Goal: Task Accomplishment & Management: Use online tool/utility

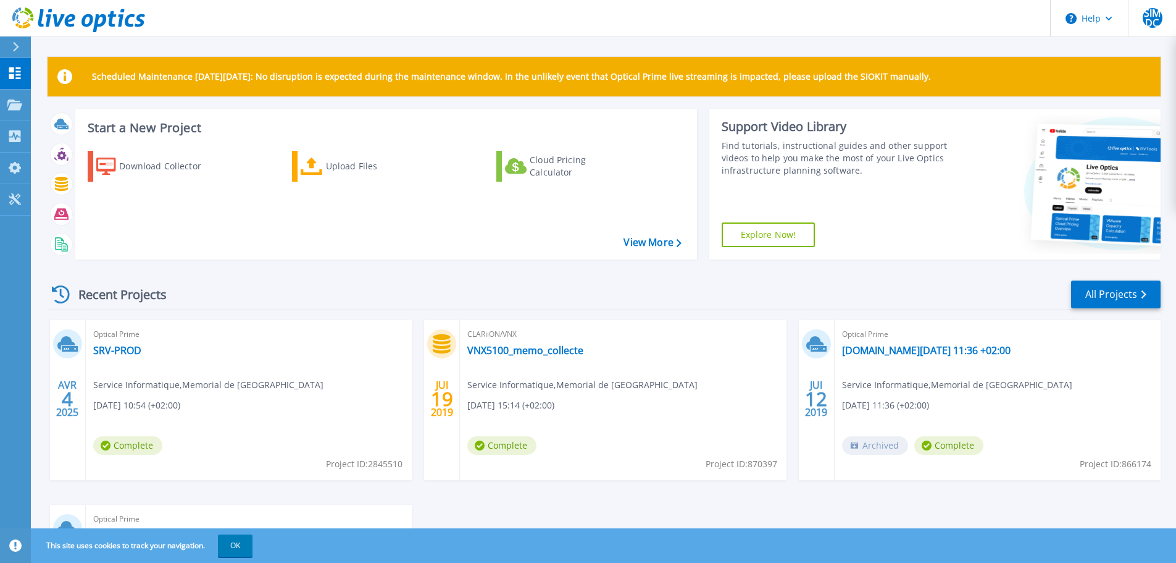
click at [17, 44] on icon at bounding box center [15, 47] width 7 height 10
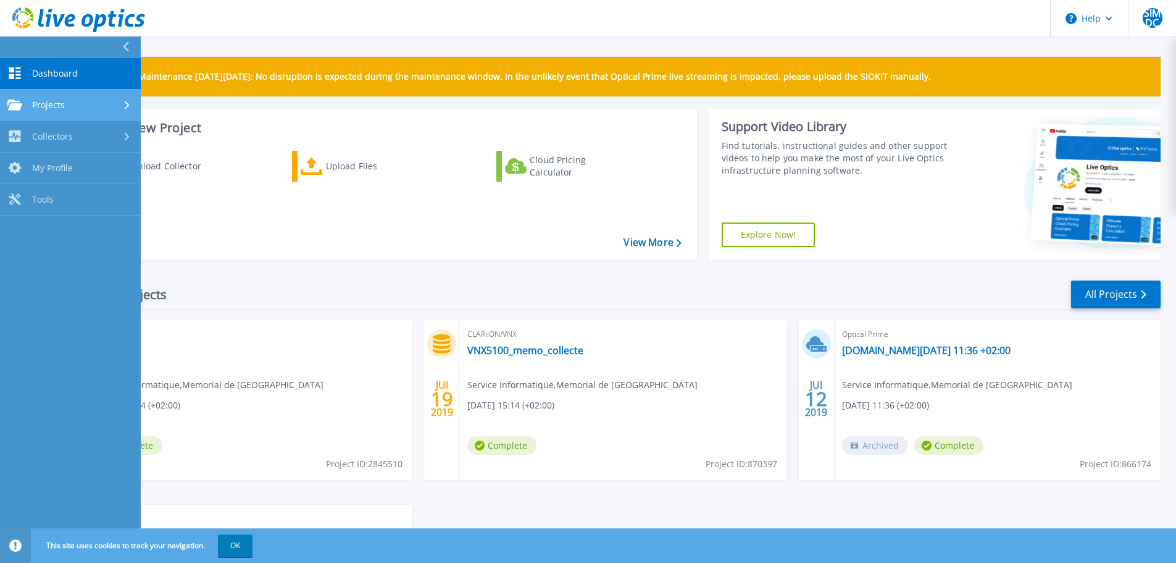
click at [65, 101] on div "Projects" at bounding box center [70, 104] width 126 height 11
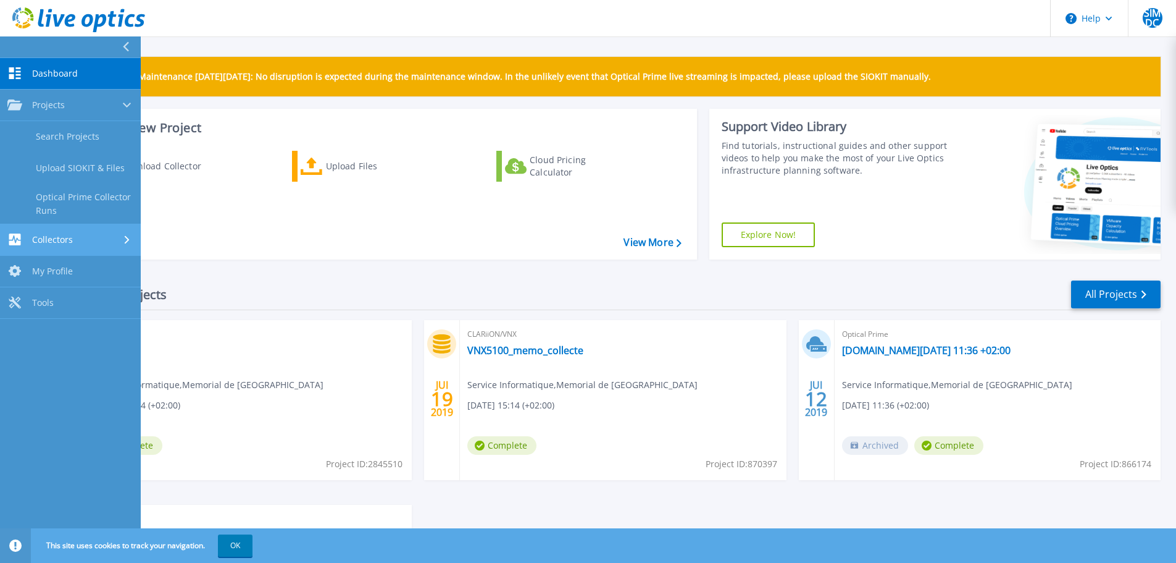
click at [99, 235] on div "Collectors" at bounding box center [70, 239] width 126 height 12
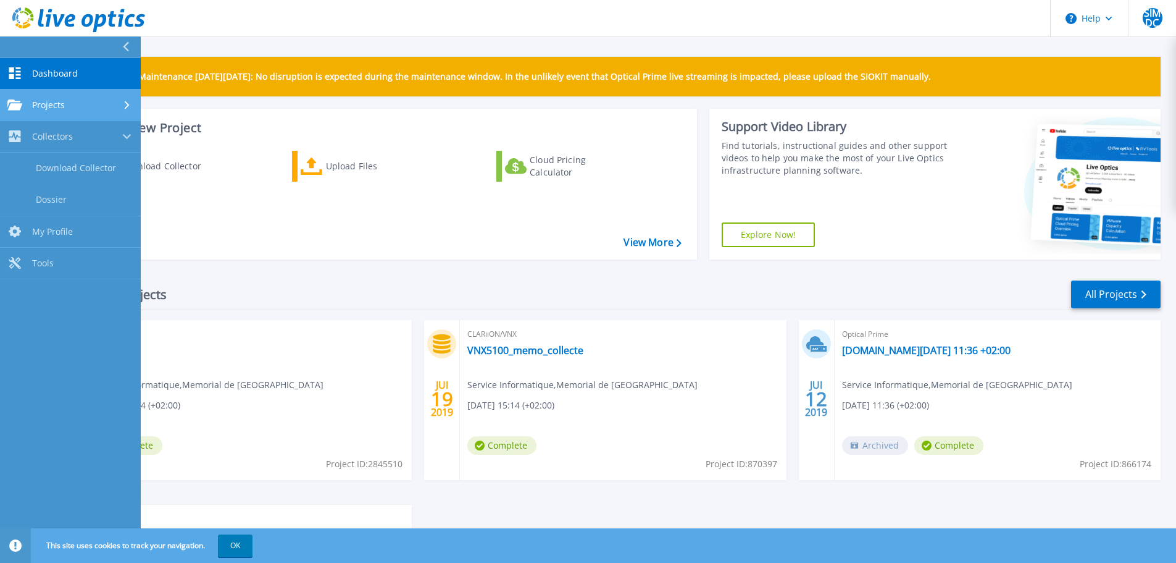
click at [81, 105] on div "Projects" at bounding box center [70, 104] width 126 height 11
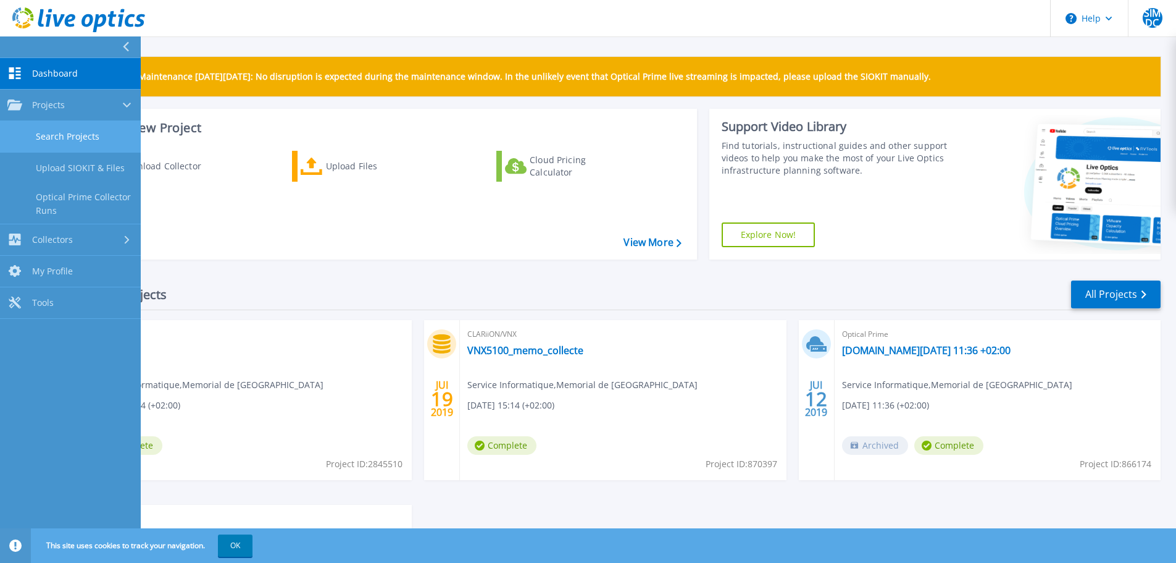
click at [95, 136] on link "Search Projects" at bounding box center [70, 136] width 141 height 31
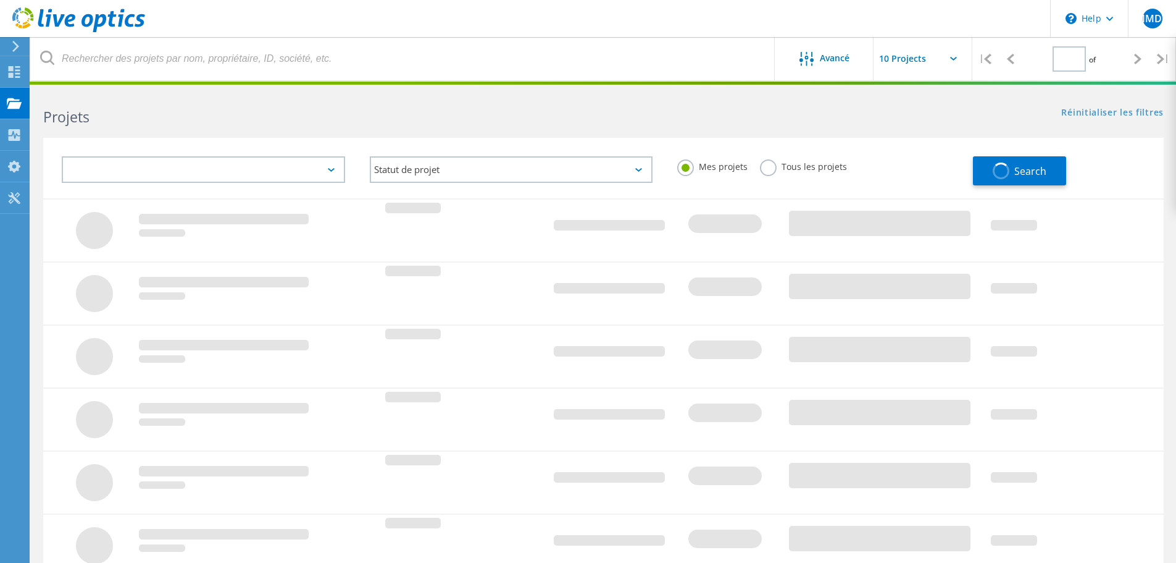
type input "1"
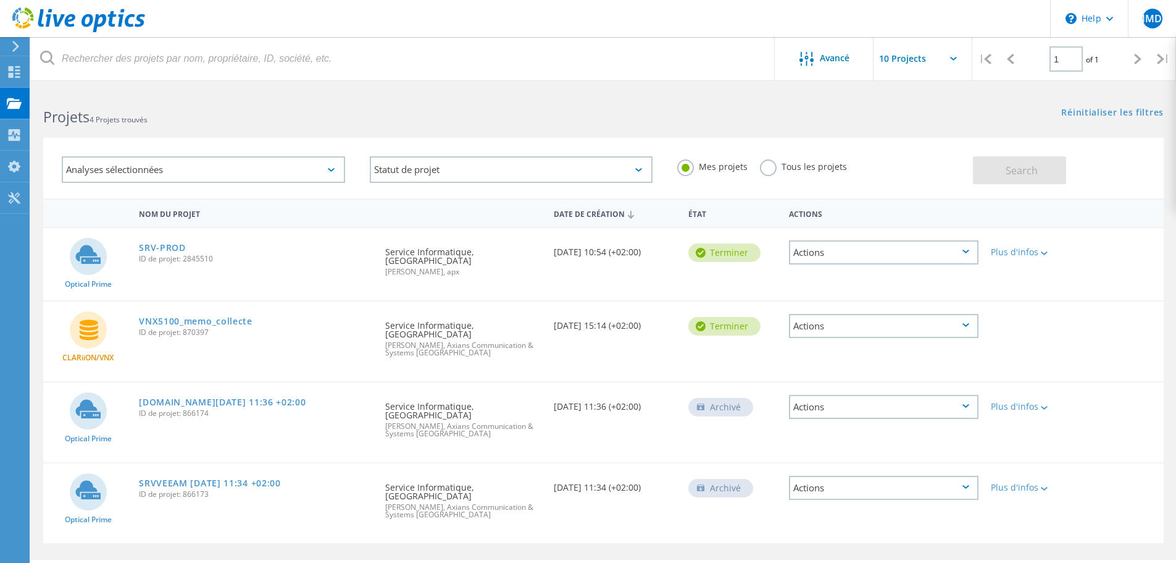
click at [766, 167] on label "Tous les projets" at bounding box center [803, 165] width 87 height 12
click at [0, 0] on input "Tous les projets" at bounding box center [0, 0] width 0 height 0
click at [1010, 162] on button "Search" at bounding box center [1019, 170] width 93 height 28
click at [966, 251] on icon at bounding box center [966, 251] width 7 height 4
click at [1107, 282] on div "Optical Prime SRV-PROD ID de projet: 2845510 Demandé par Service Informatique, …" at bounding box center [603, 264] width 1121 height 72
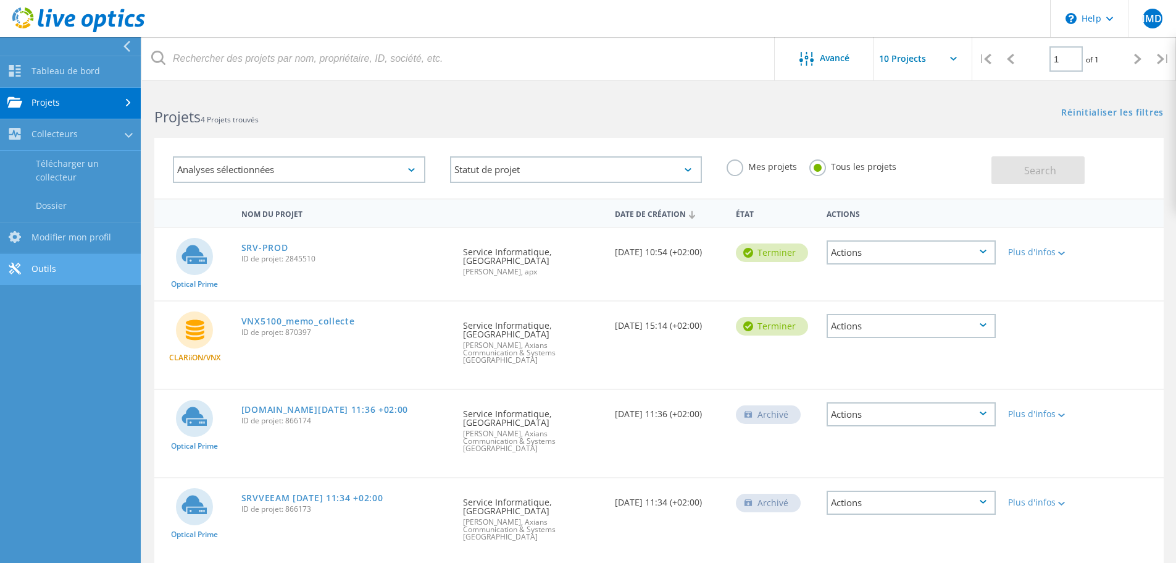
click at [86, 269] on link "Outils" at bounding box center [70, 269] width 141 height 31
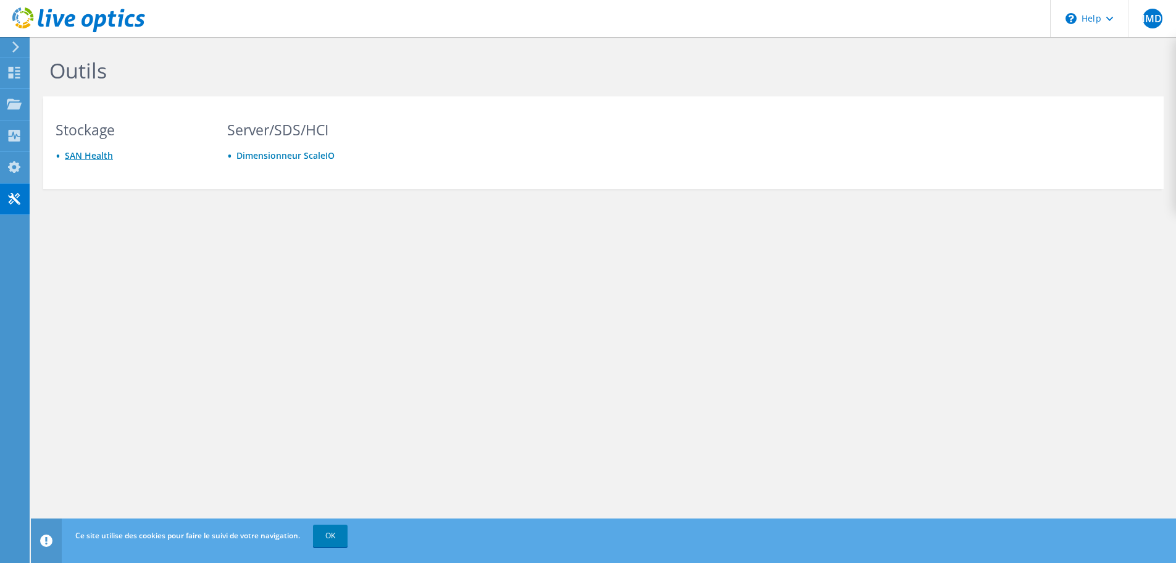
click at [85, 158] on link "SAN Health" at bounding box center [89, 155] width 48 height 12
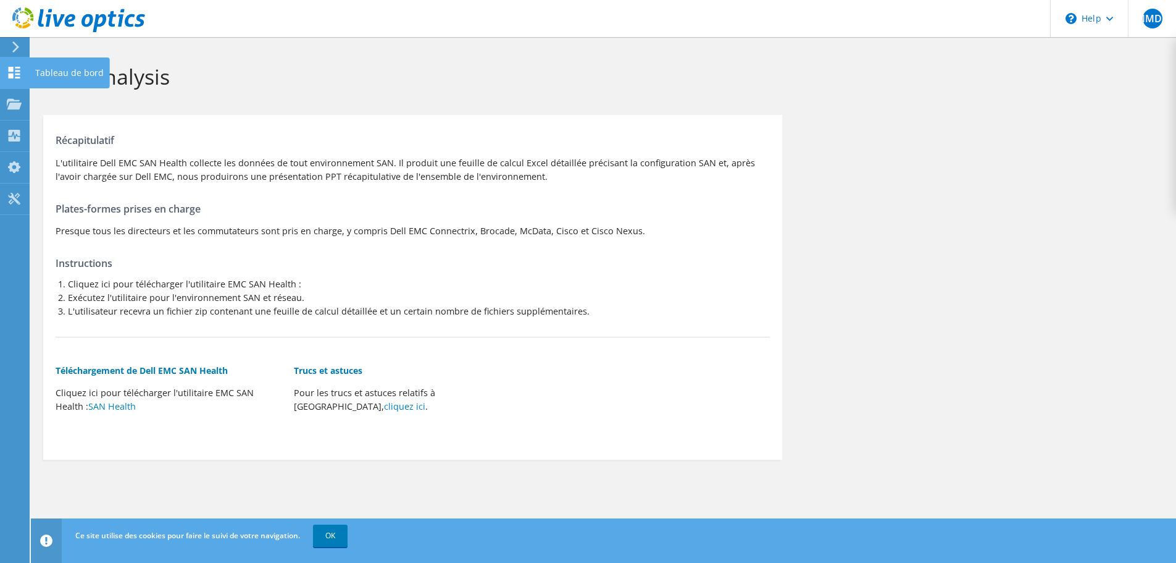
click at [15, 67] on icon at bounding box center [14, 73] width 15 height 12
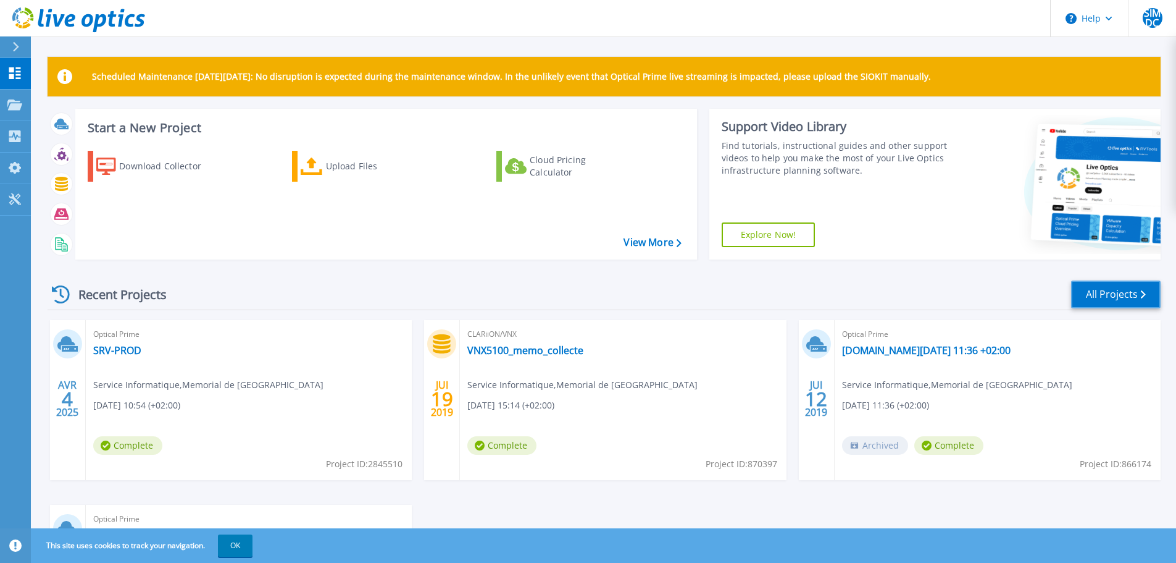
click at [1131, 291] on link "All Projects" at bounding box center [1116, 294] width 90 height 28
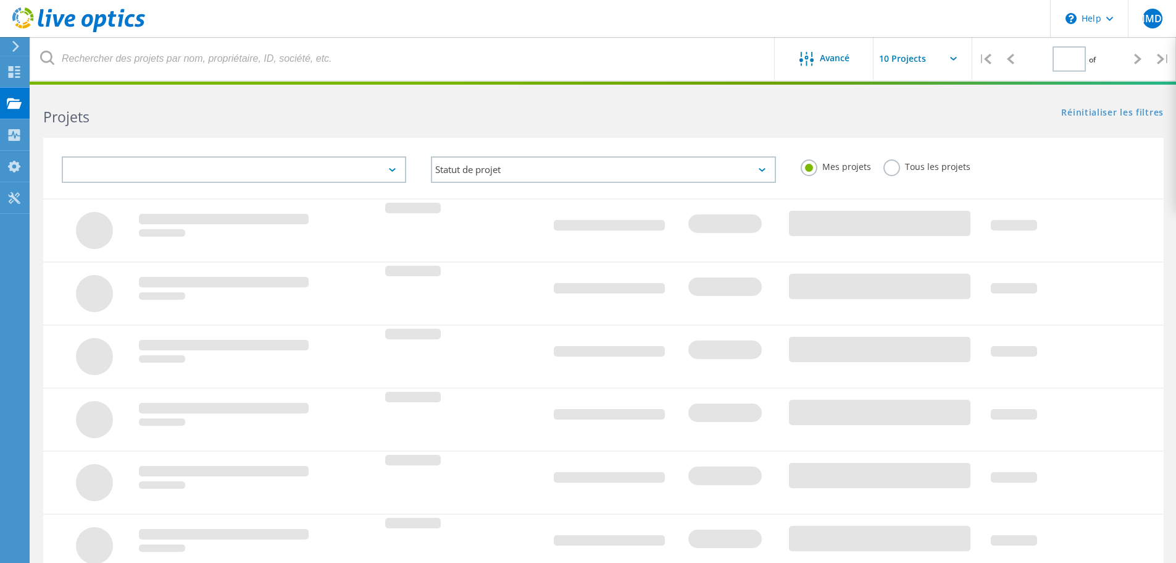
type input "1"
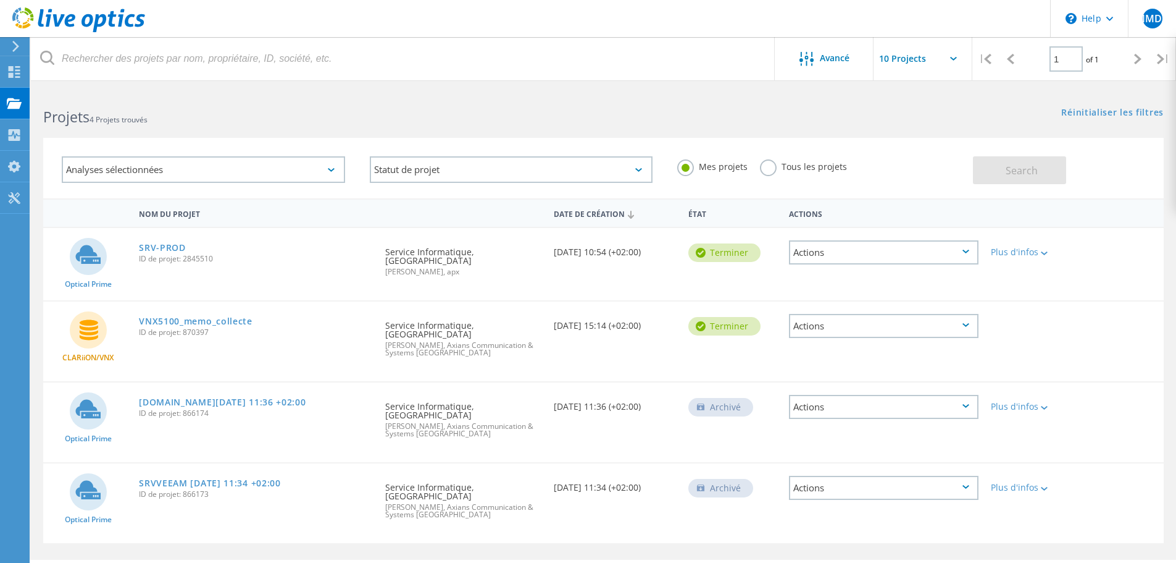
click at [328, 168] on icon at bounding box center [331, 170] width 7 height 4
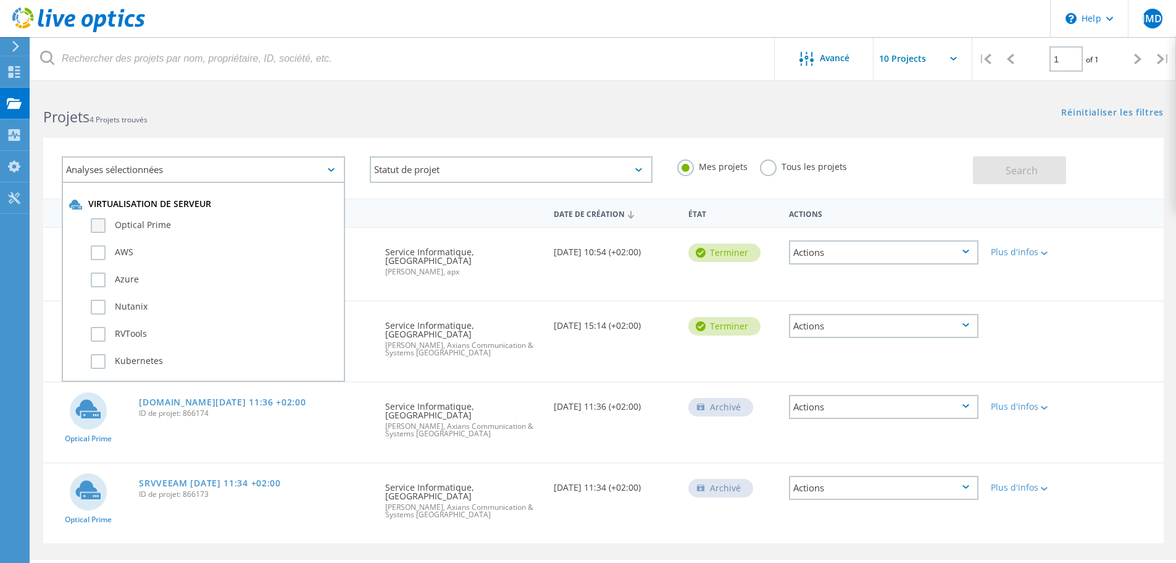
click at [97, 224] on label "Optical Prime" at bounding box center [214, 225] width 247 height 15
click at [0, 0] on input "Optical Prime" at bounding box center [0, 0] width 0 height 0
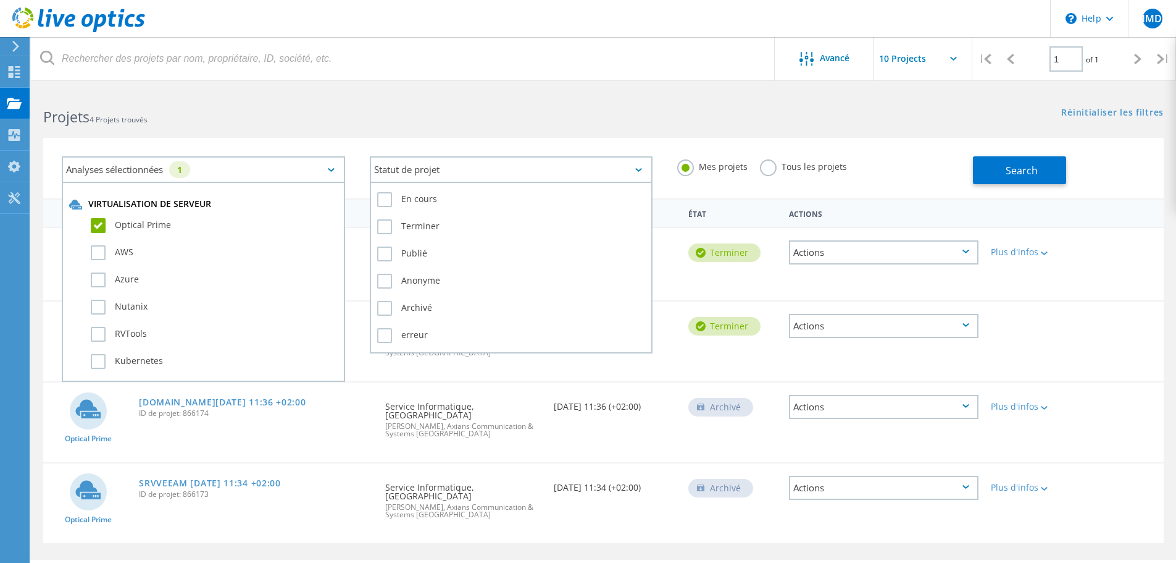
click at [505, 170] on div "Statut de projet" at bounding box center [511, 169] width 283 height 27
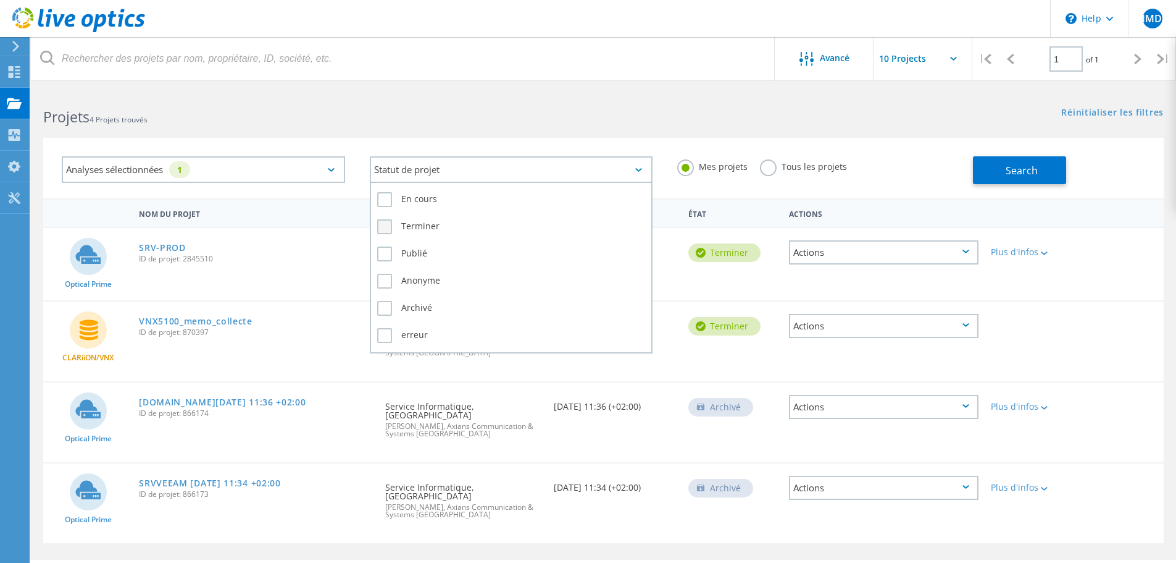
click at [387, 226] on label "Terminer" at bounding box center [511, 226] width 269 height 15
click at [0, 0] on input "Terminer" at bounding box center [0, 0] width 0 height 0
click at [389, 203] on label "En cours" at bounding box center [511, 199] width 269 height 15
click at [0, 0] on input "En cours" at bounding box center [0, 0] width 0 height 0
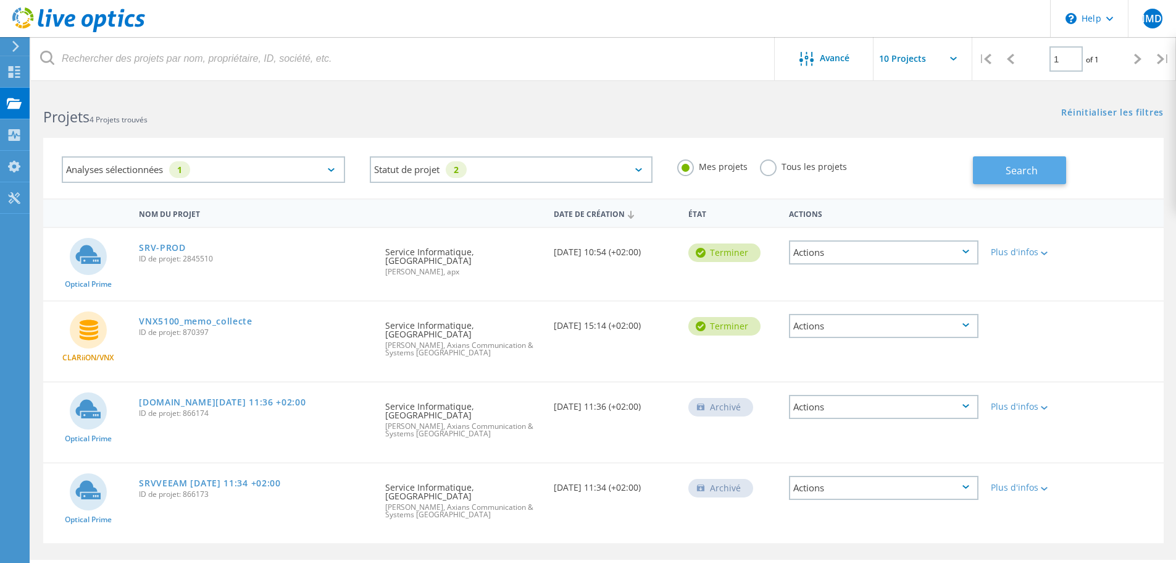
click at [1011, 170] on span "Search" at bounding box center [1022, 171] width 32 height 14
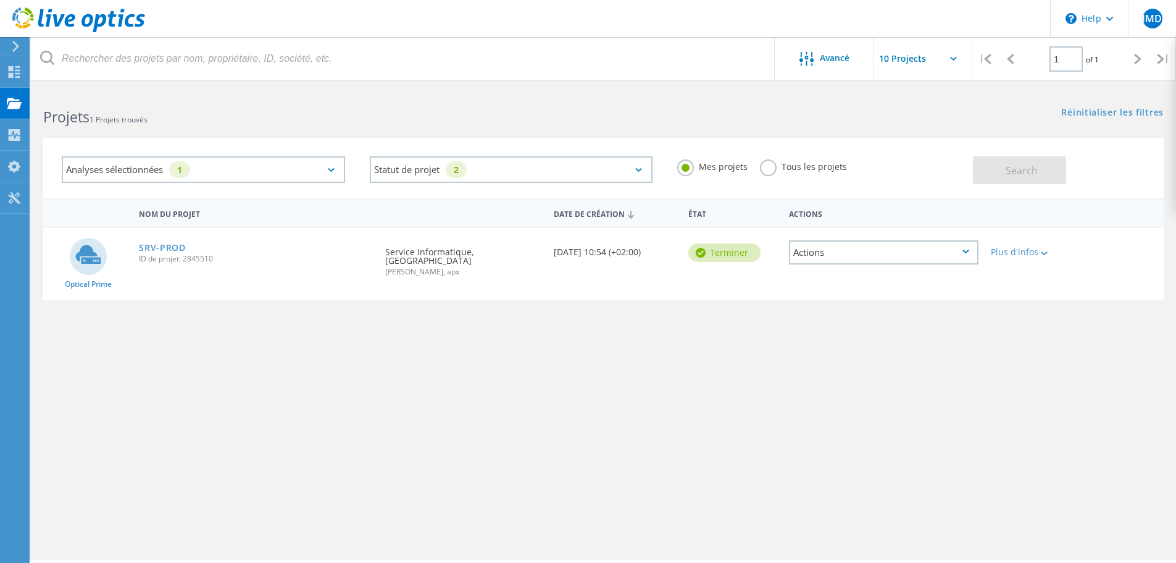
click at [333, 165] on div "Analyses sélectionnées 1" at bounding box center [203, 169] width 283 height 27
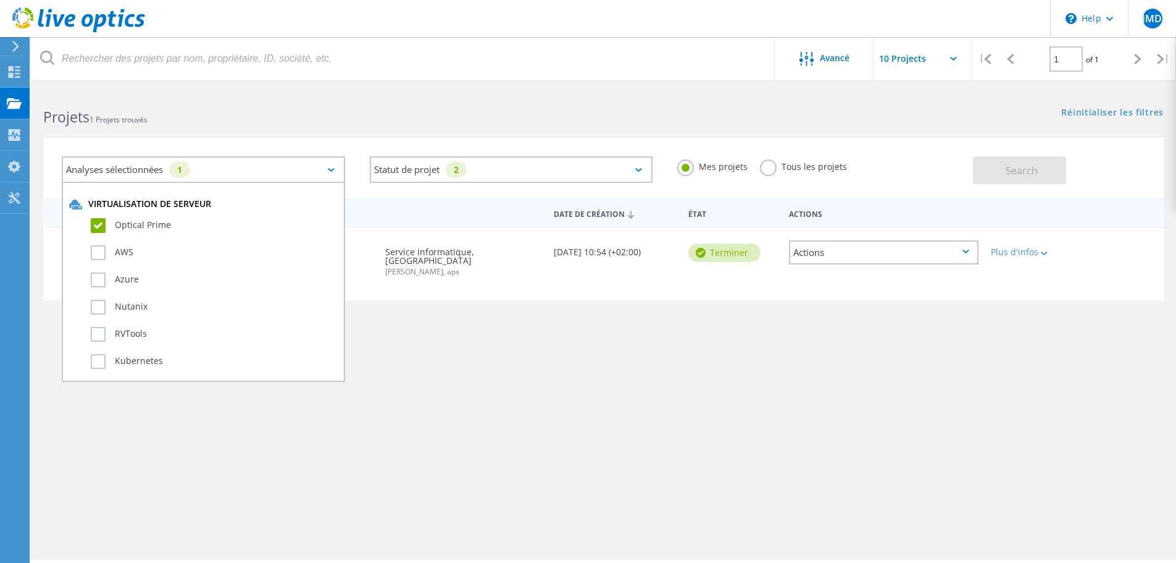
click at [98, 222] on label "Optical Prime" at bounding box center [214, 225] width 247 height 15
click at [0, 0] on input "Optical Prime" at bounding box center [0, 0] width 0 height 0
click at [296, 131] on div "Analyses sélectionnées Virtualisation de serveur Optical Prime AWS Azure Nutani…" at bounding box center [604, 160] width 1146 height 76
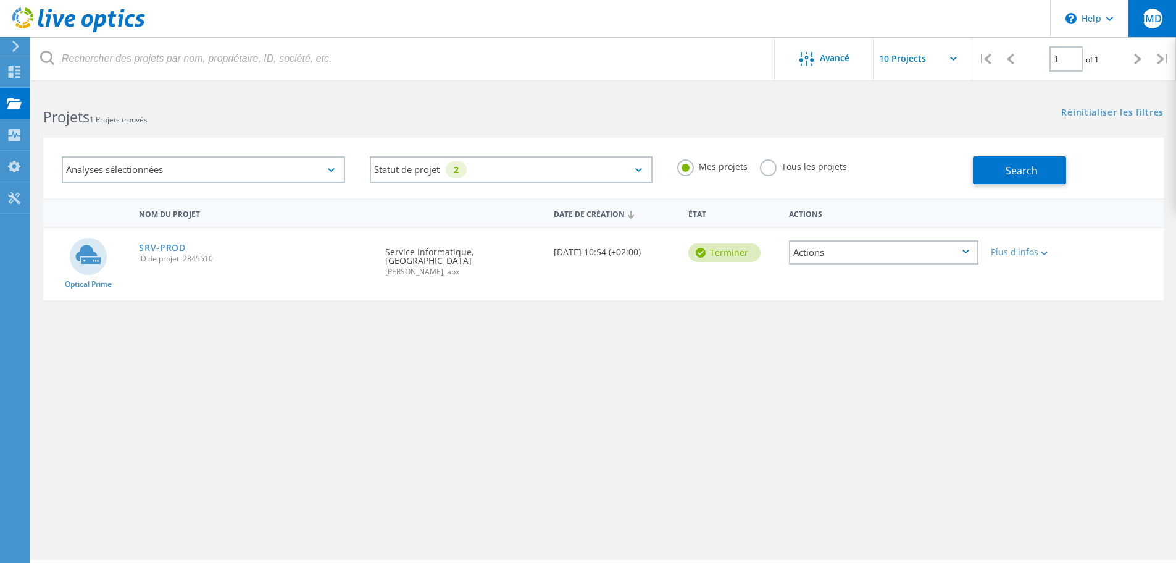
click at [1157, 20] on span "SIMDC" at bounding box center [1153, 19] width 32 height 10
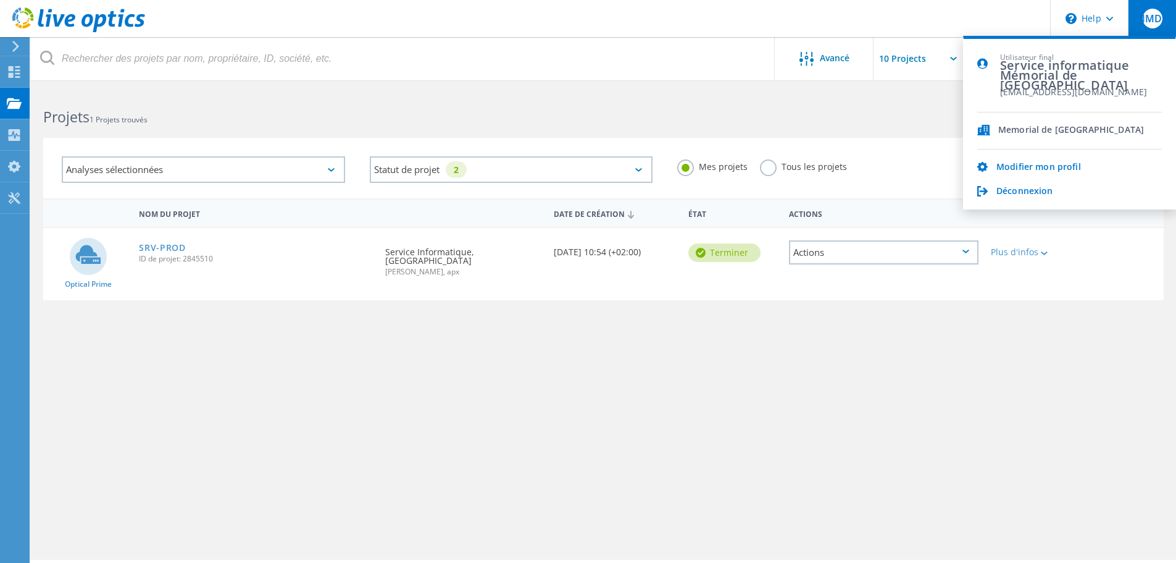
click at [1035, 130] on span "Memorial de [GEOGRAPHIC_DATA]" at bounding box center [1072, 131] width 146 height 12
click at [1042, 191] on link "Déconnexion" at bounding box center [1025, 192] width 57 height 12
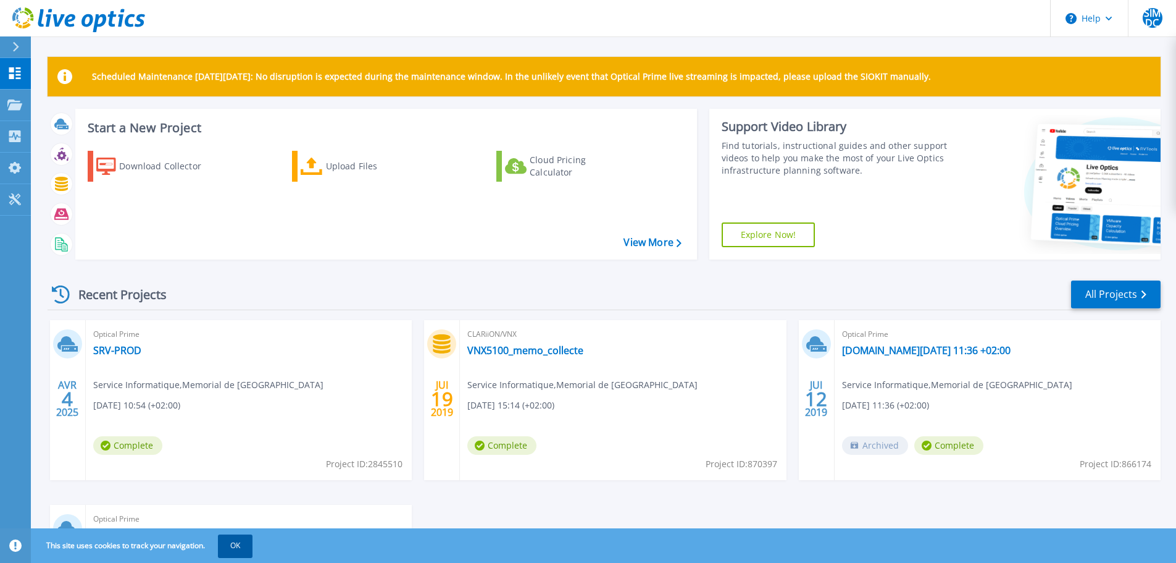
click at [243, 544] on button "OK" at bounding box center [235, 545] width 35 height 22
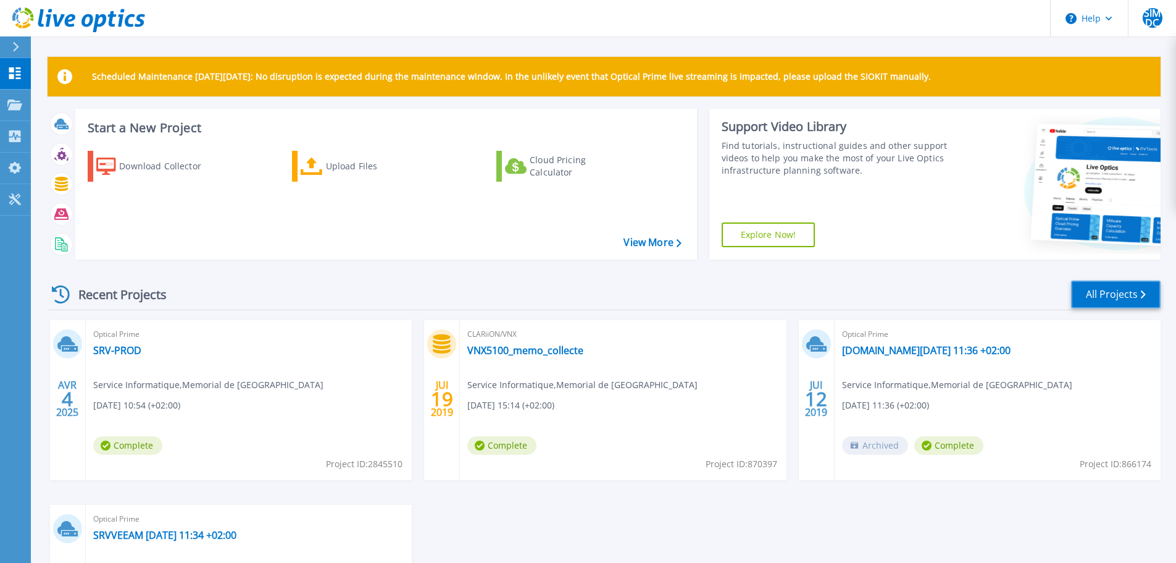
click at [1098, 301] on link "All Projects" at bounding box center [1116, 294] width 90 height 28
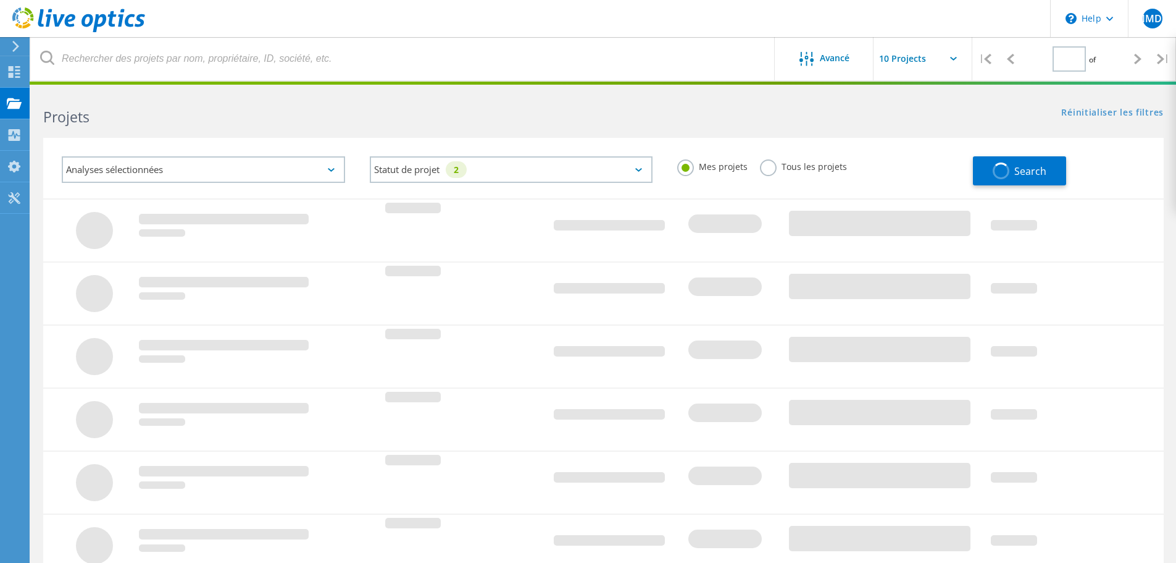
type input "1"
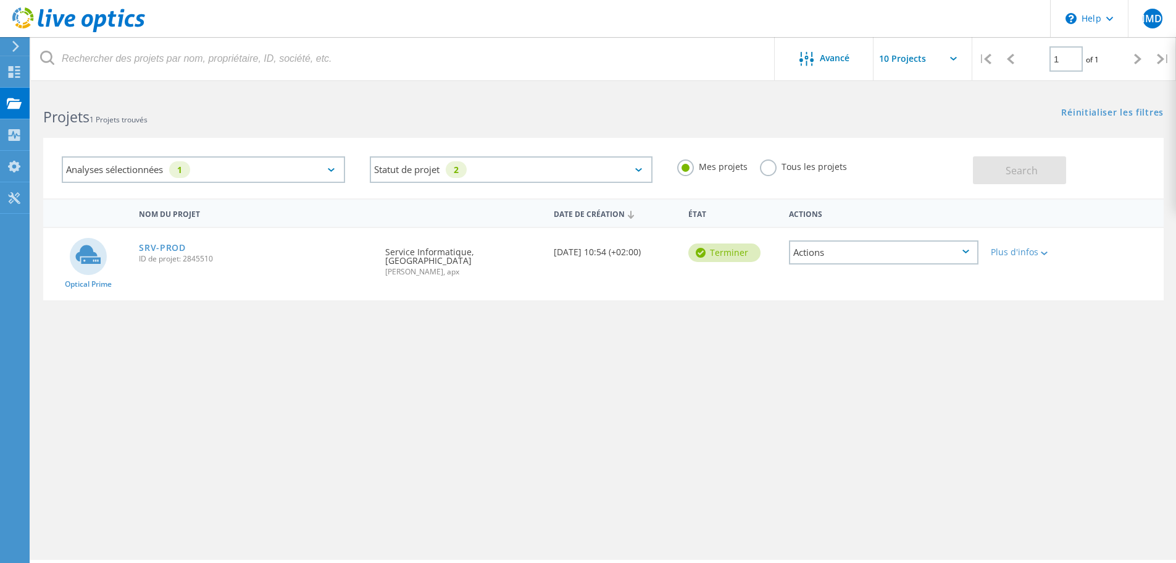
click at [327, 167] on div "Analyses sélectionnées 1" at bounding box center [203, 169] width 283 height 27
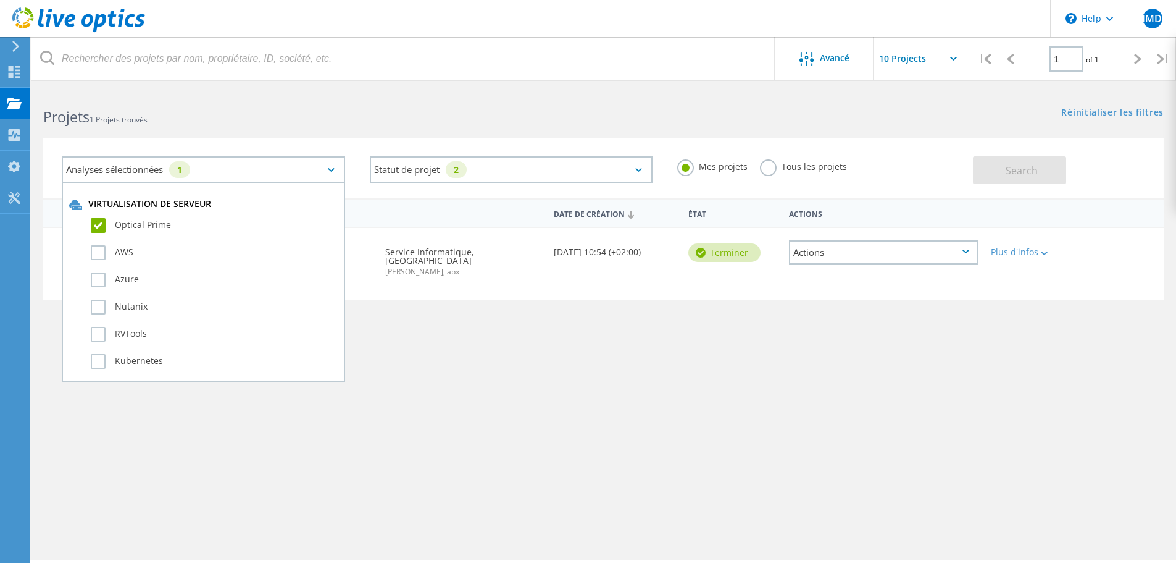
click at [104, 224] on label "Optical Prime" at bounding box center [214, 225] width 247 height 15
click at [0, 0] on input "Optical Prime" at bounding box center [0, 0] width 0 height 0
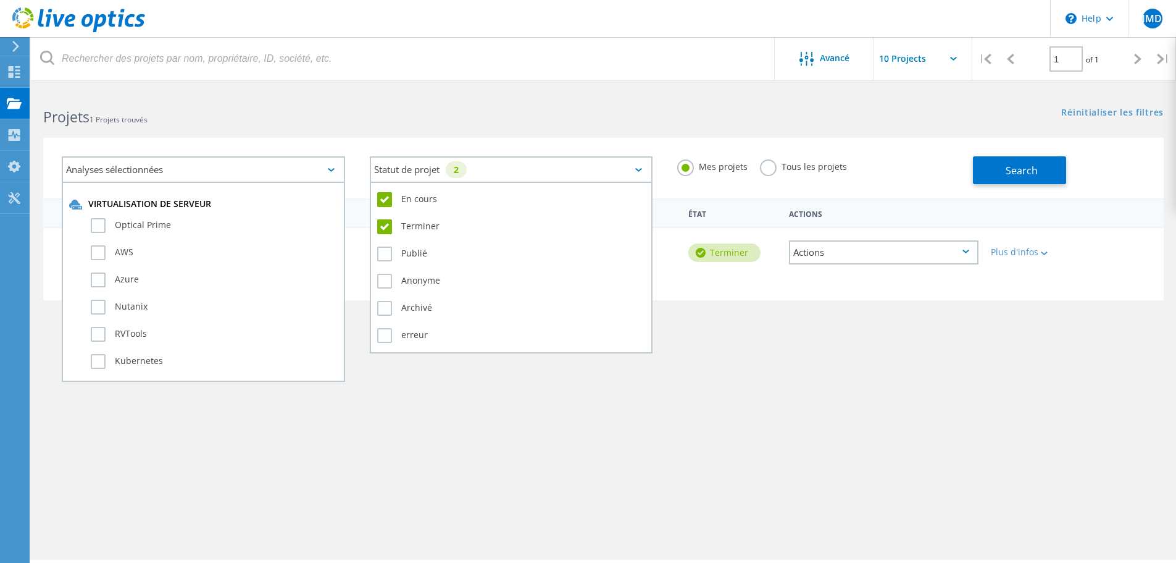
click at [551, 171] on div "Statut de projet 2" at bounding box center [511, 169] width 283 height 27
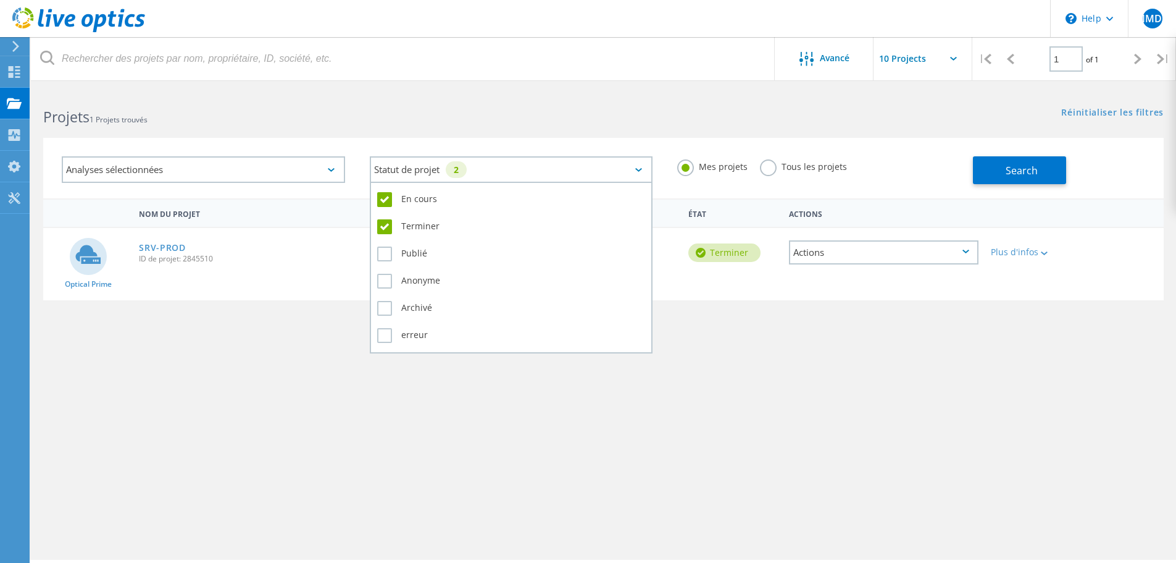
click at [385, 201] on label "En cours" at bounding box center [511, 199] width 269 height 15
click at [0, 0] on input "En cours" at bounding box center [0, 0] width 0 height 0
click at [380, 230] on label "Terminer" at bounding box center [511, 226] width 269 height 15
click at [0, 0] on input "Terminer" at bounding box center [0, 0] width 0 height 0
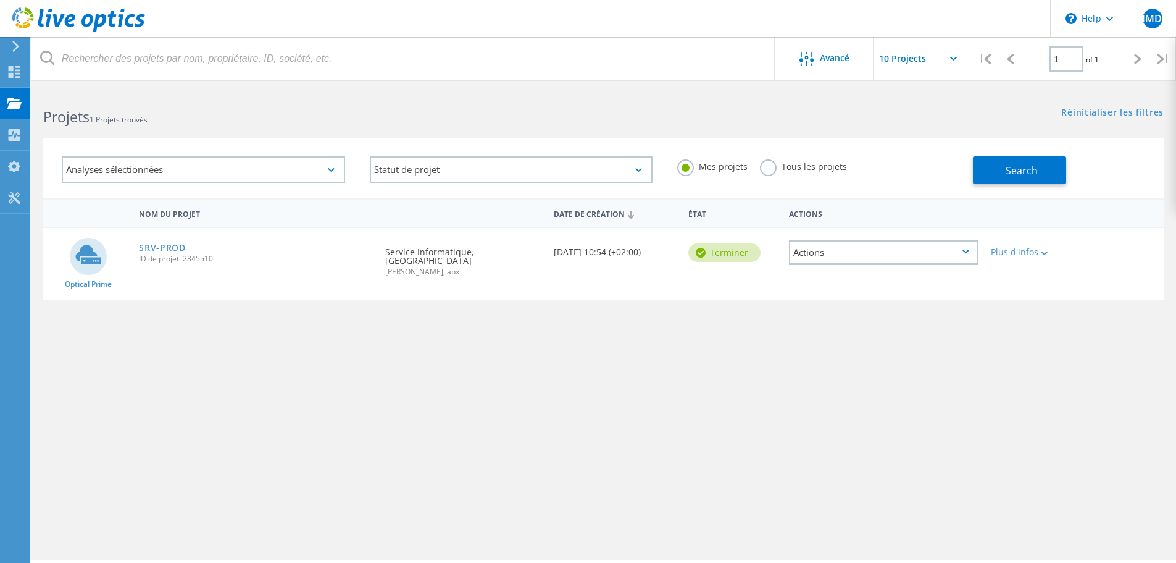
click at [820, 166] on label "Tous les projets" at bounding box center [803, 165] width 87 height 12
click at [0, 0] on input "Tous les projets" at bounding box center [0, 0] width 0 height 0
click at [1018, 169] on span "Search" at bounding box center [1022, 171] width 32 height 14
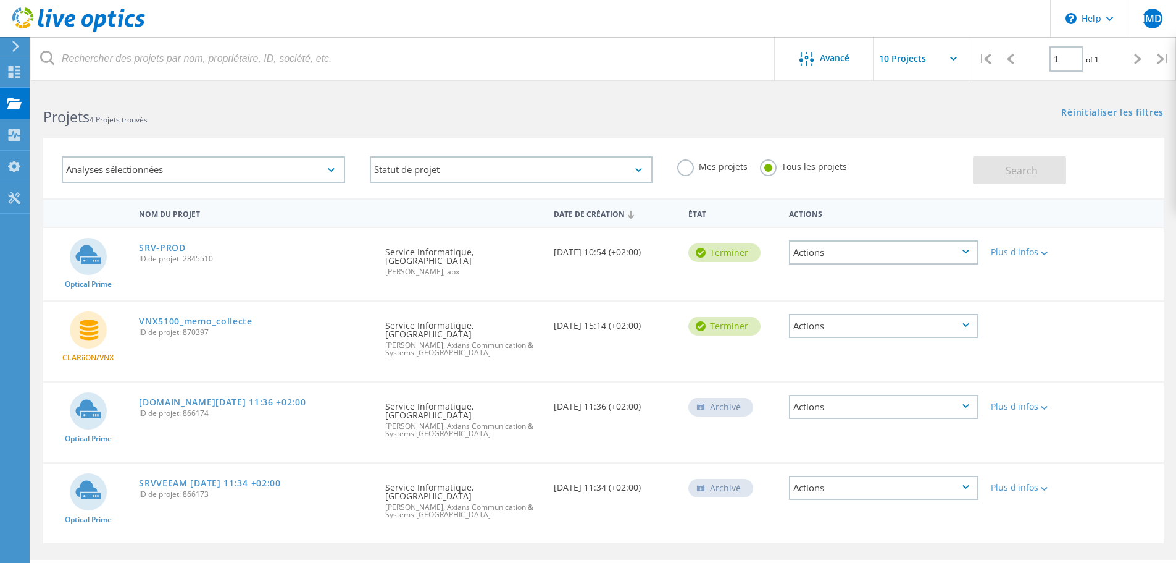
click at [1140, 59] on icon at bounding box center [1137, 59] width 7 height 10
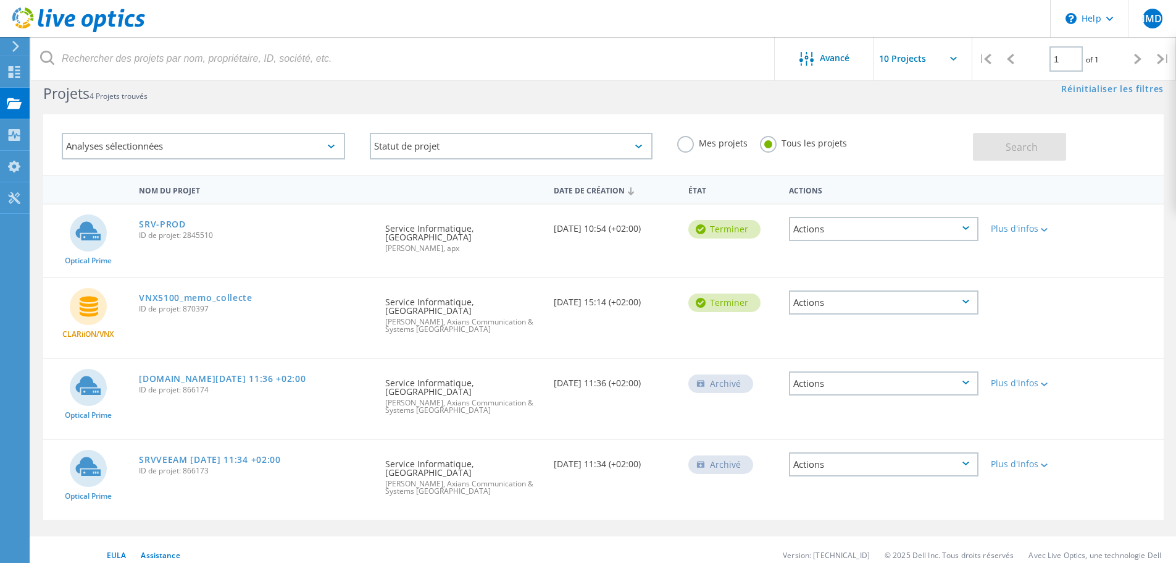
scroll to position [34, 0]
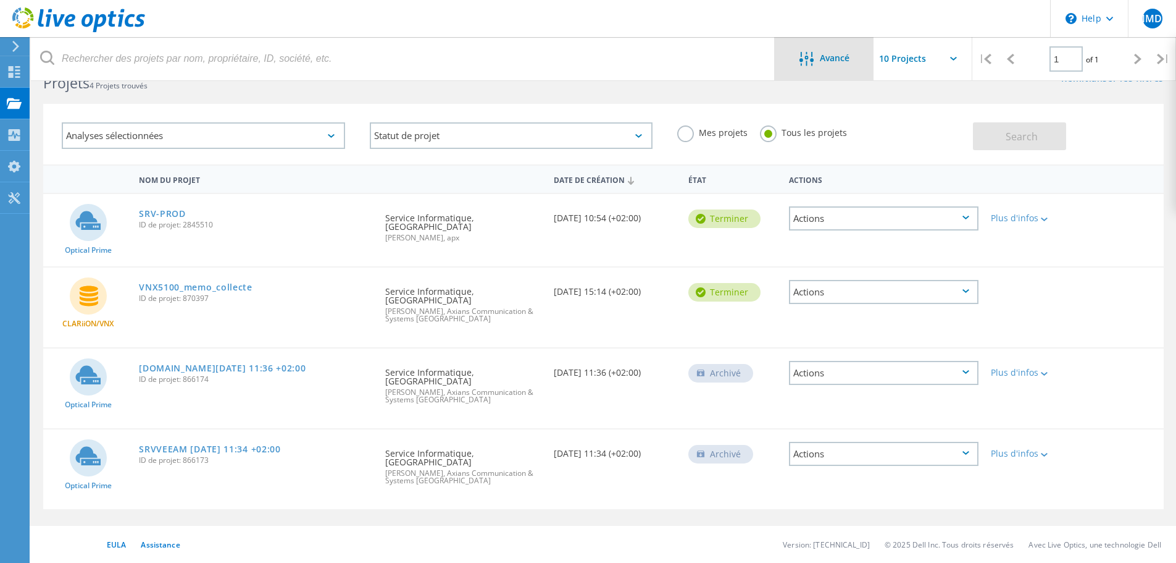
click at [846, 59] on span "Avancé" at bounding box center [835, 58] width 30 height 9
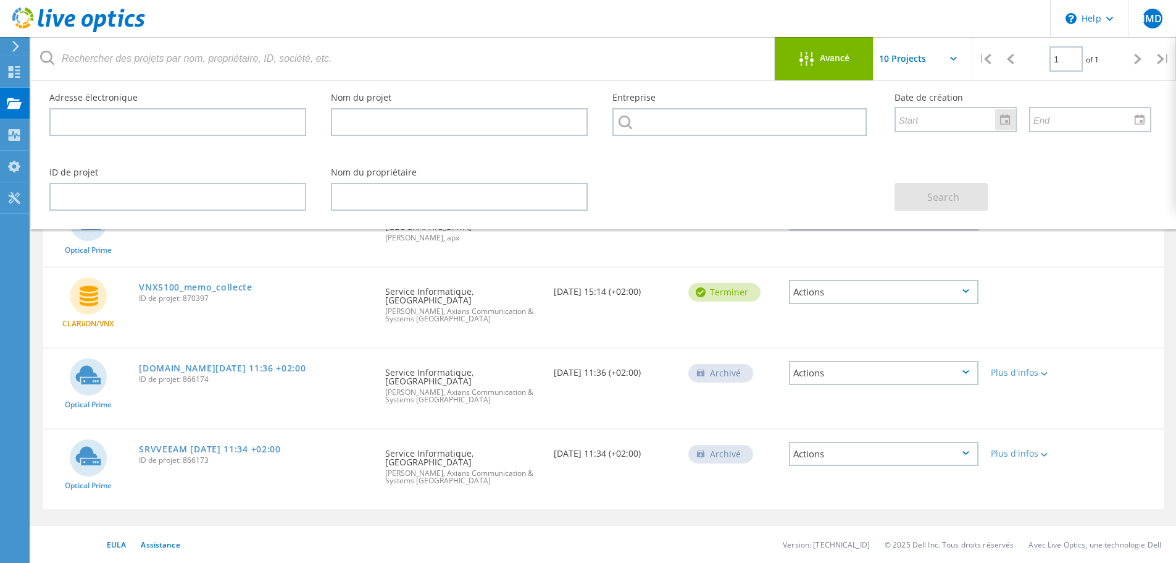
click at [1008, 116] on div at bounding box center [1005, 120] width 20 height 22
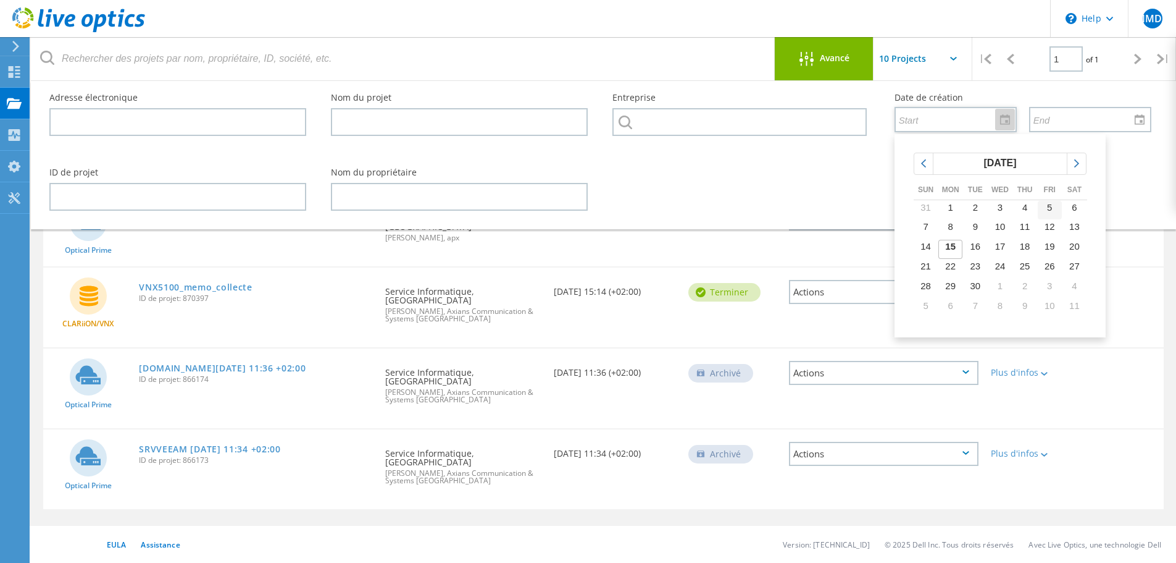
click at [1050, 206] on span "5" at bounding box center [1049, 207] width 5 height 10
type input "9/5/2025"
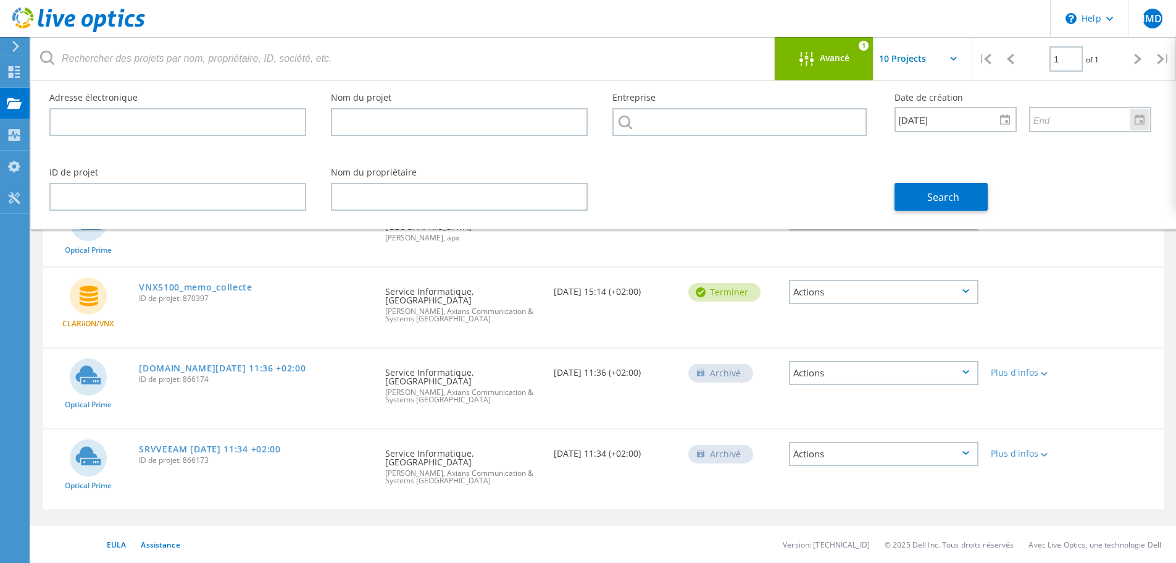
click at [1091, 124] on input "text" at bounding box center [1086, 118] width 111 height 23
click at [1143, 121] on div at bounding box center [1140, 120] width 20 height 22
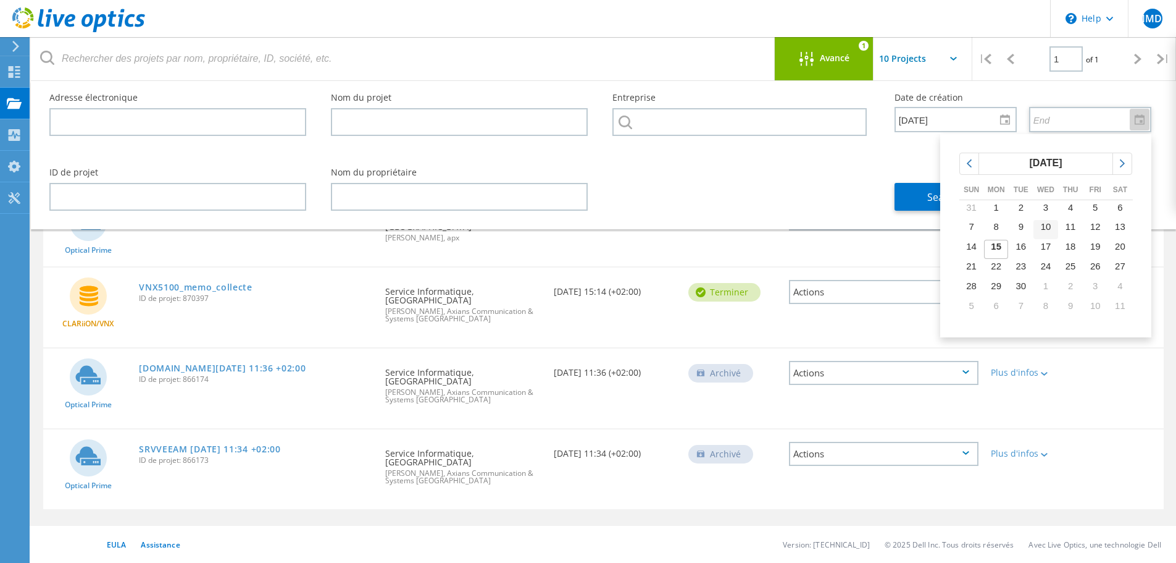
click at [1047, 228] on span "10" at bounding box center [1046, 226] width 10 height 10
type input "9/10/2025"
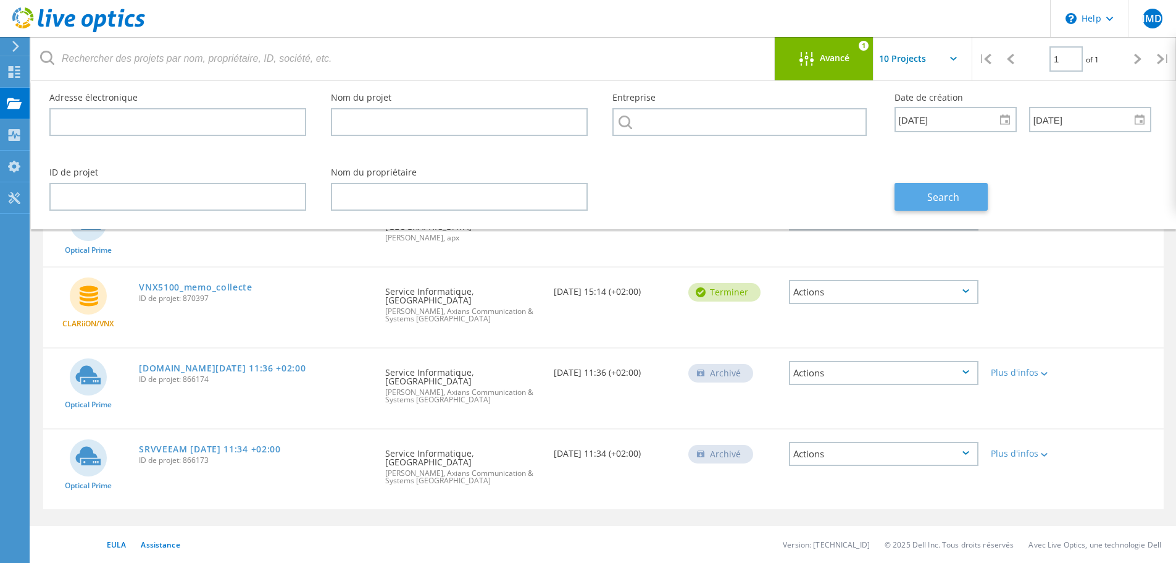
click at [945, 199] on span "Search" at bounding box center [944, 197] width 32 height 14
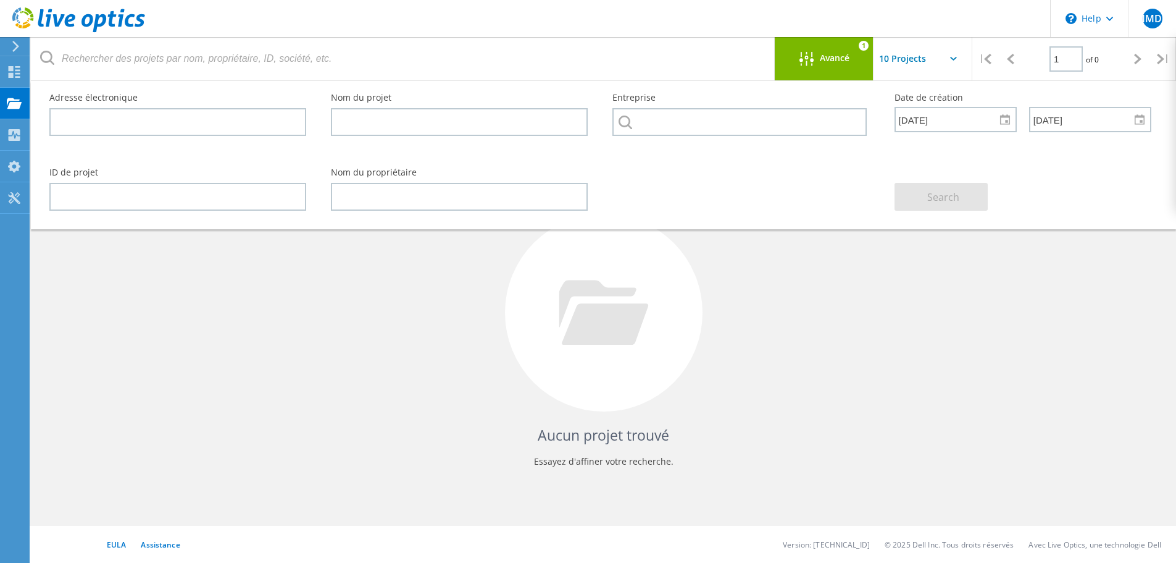
scroll to position [0, 0]
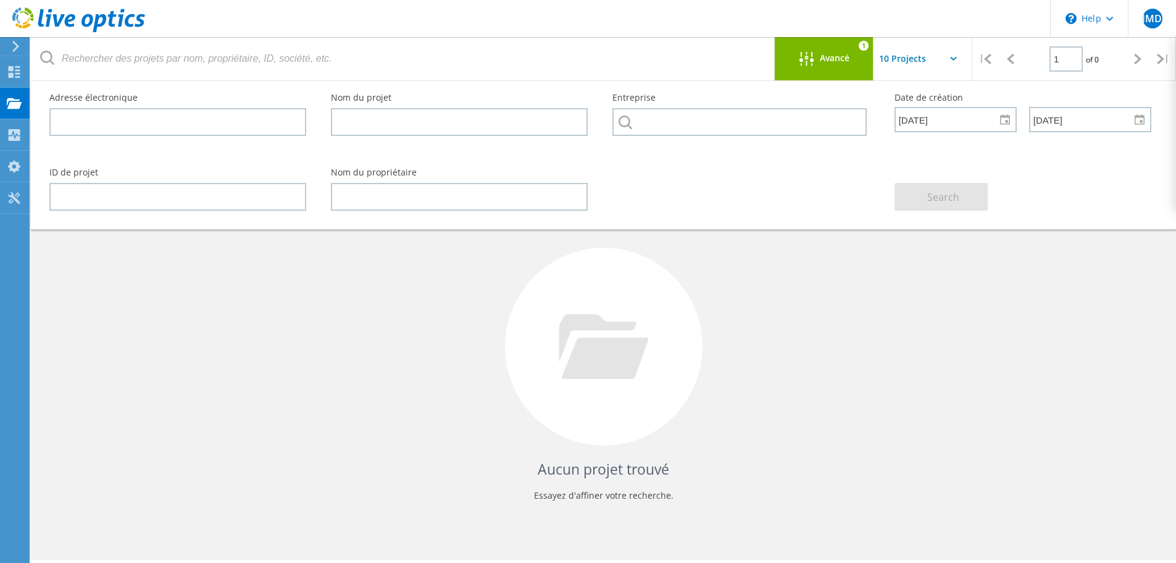
click at [19, 45] on icon at bounding box center [15, 46] width 9 height 11
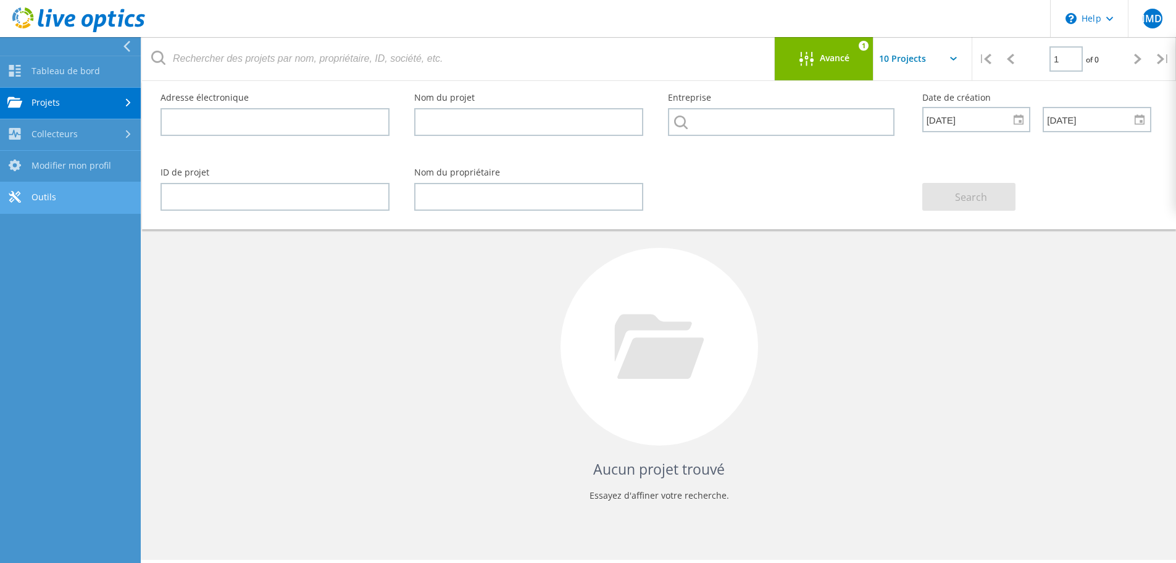
click at [66, 193] on link "Outils" at bounding box center [70, 197] width 141 height 31
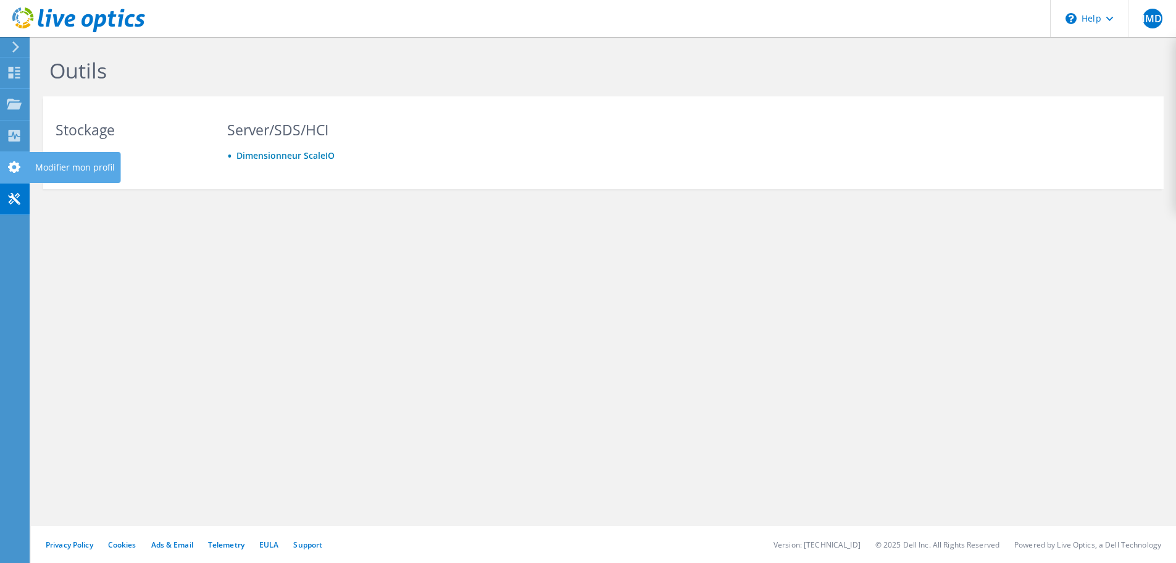
click at [19, 164] on use at bounding box center [14, 167] width 12 height 12
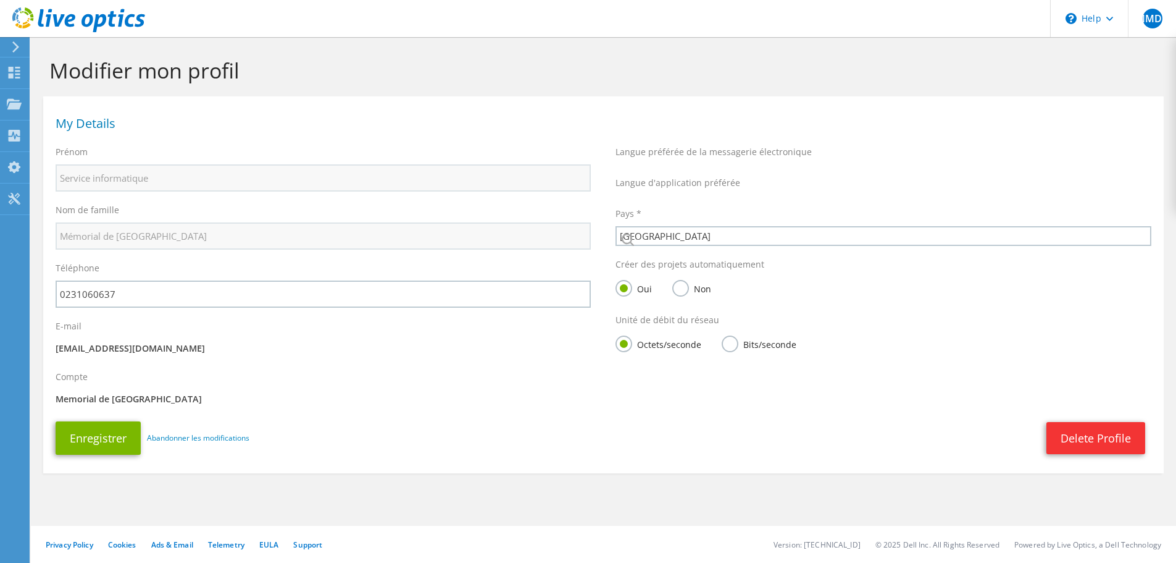
select select "73"
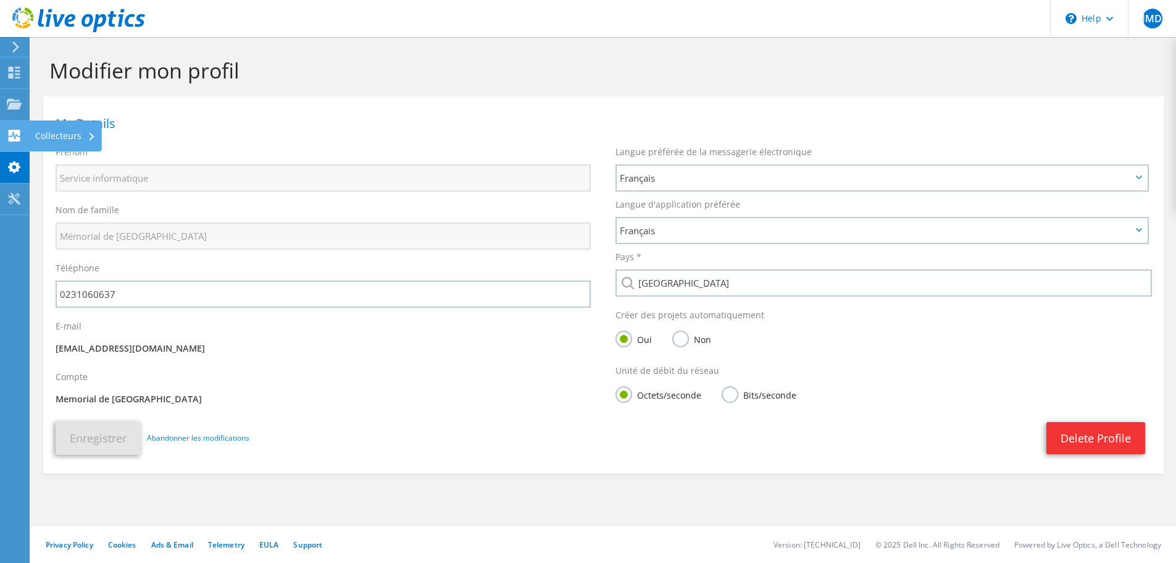
click at [64, 136] on div "Collecteurs" at bounding box center [65, 135] width 73 height 31
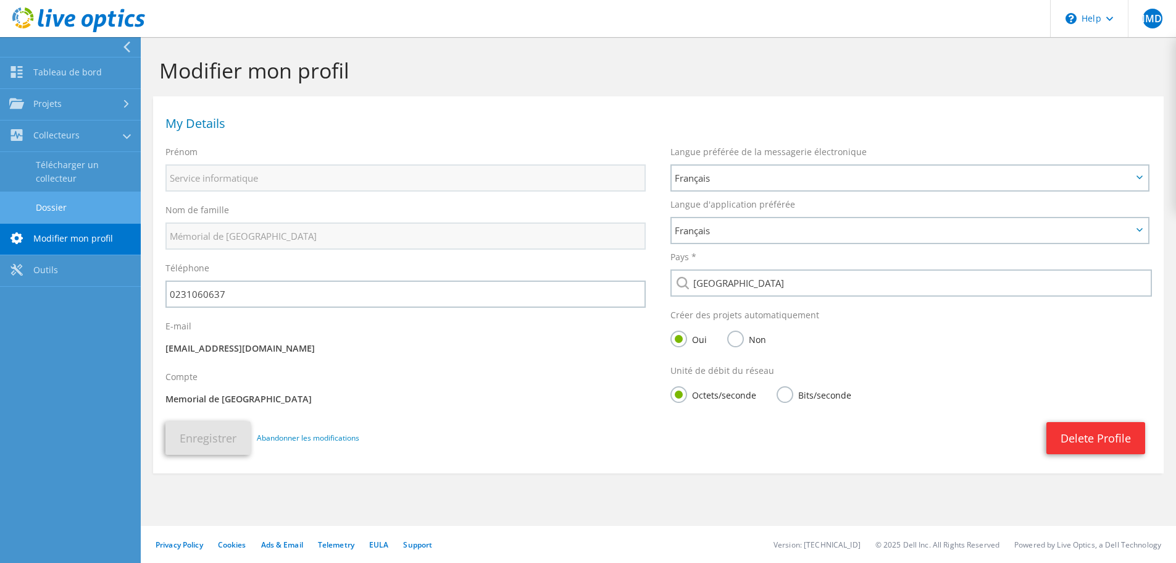
click at [59, 206] on link "Dossier" at bounding box center [70, 206] width 141 height 31
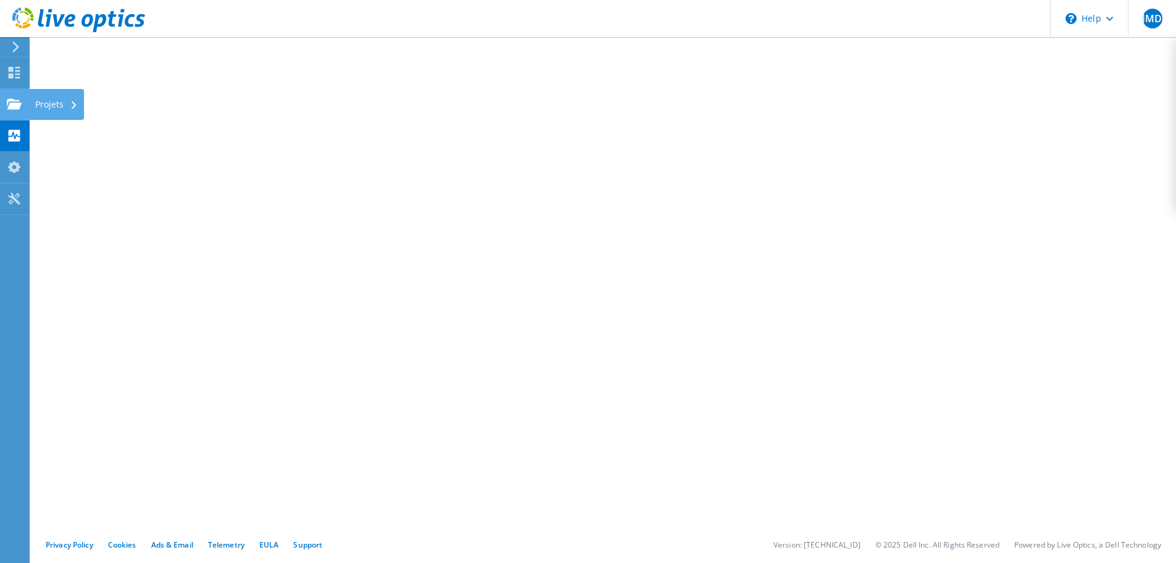
click at [14, 100] on use at bounding box center [14, 103] width 15 height 10
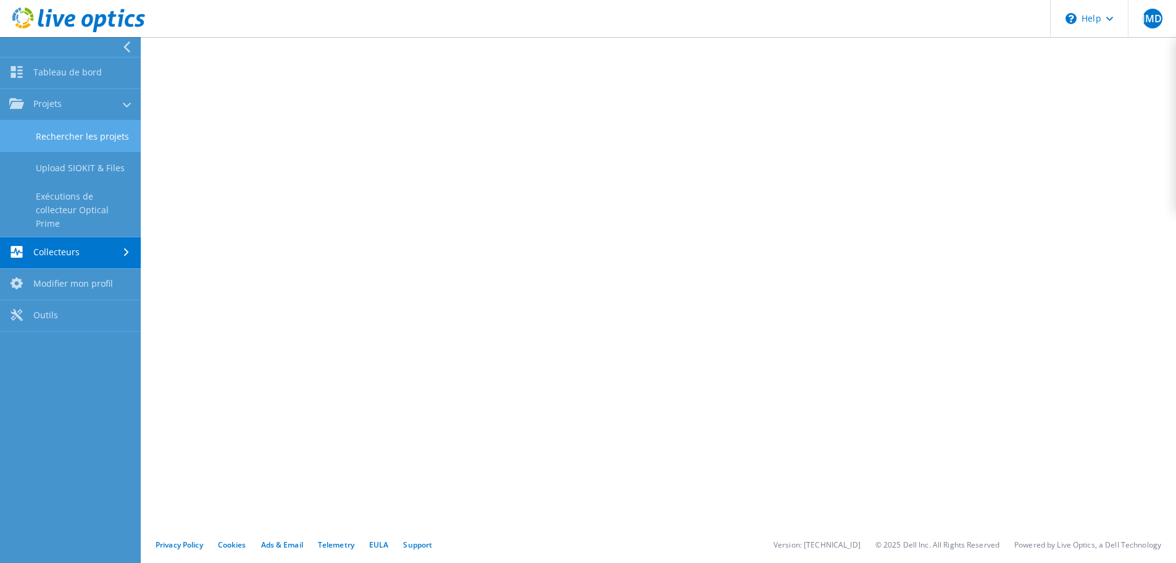
click at [105, 135] on link "Rechercher les projets" at bounding box center [70, 135] width 141 height 31
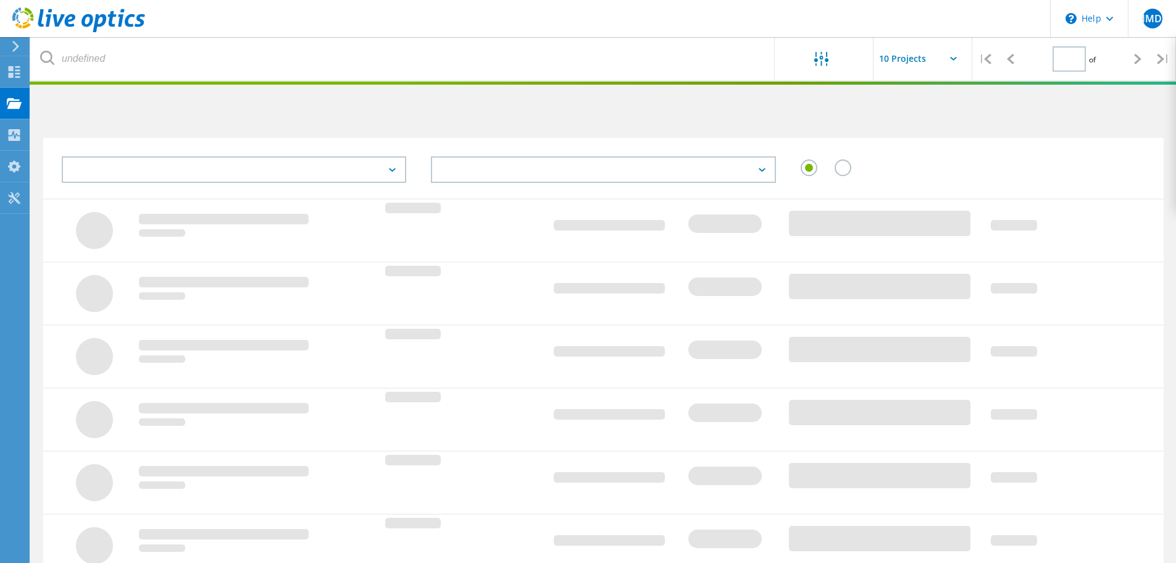
type input "1"
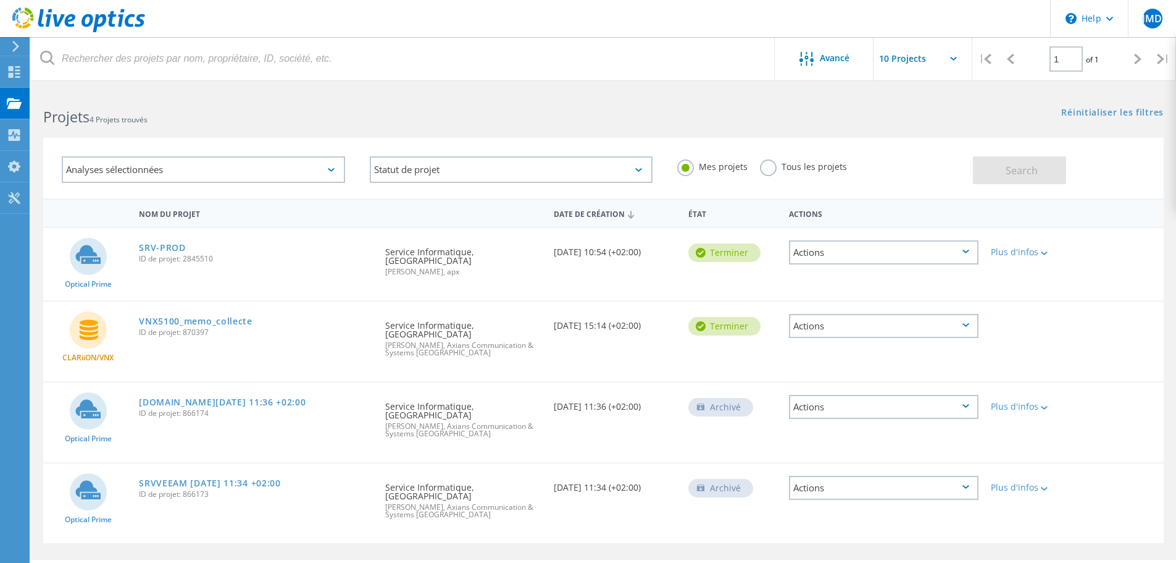
click at [954, 59] on icon at bounding box center [953, 59] width 7 height 4
click at [949, 57] on input "text" at bounding box center [936, 58] width 124 height 43
click at [937, 151] on div "Show 40 Projects" at bounding box center [935, 152] width 122 height 20
type input "Show 40 Projects"
click at [17, 48] on use at bounding box center [15, 46] width 7 height 11
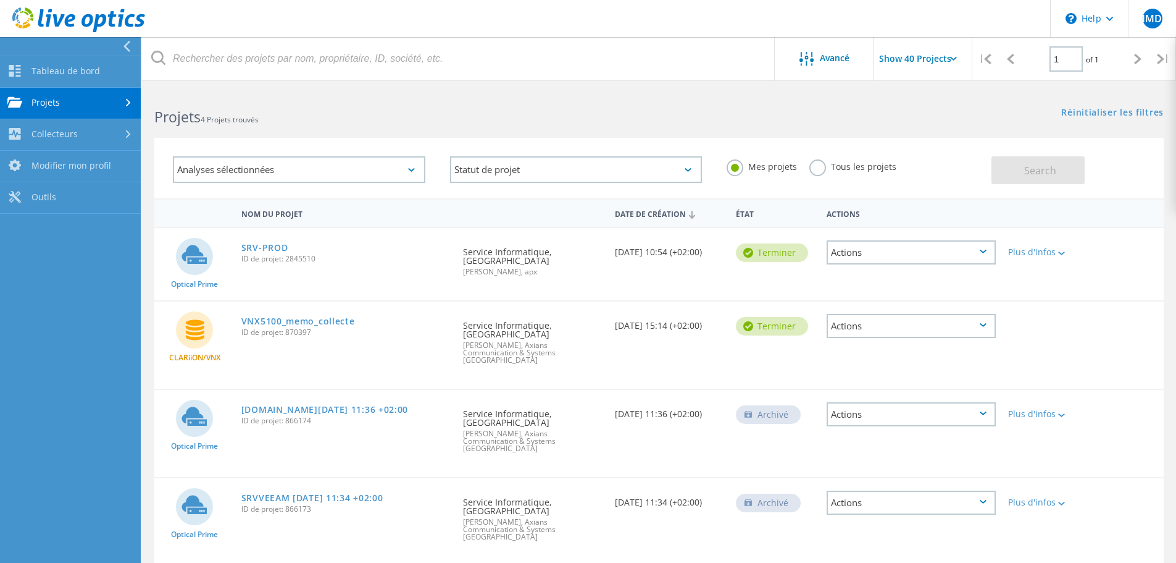
click at [84, 104] on link "Projets" at bounding box center [70, 103] width 141 height 31
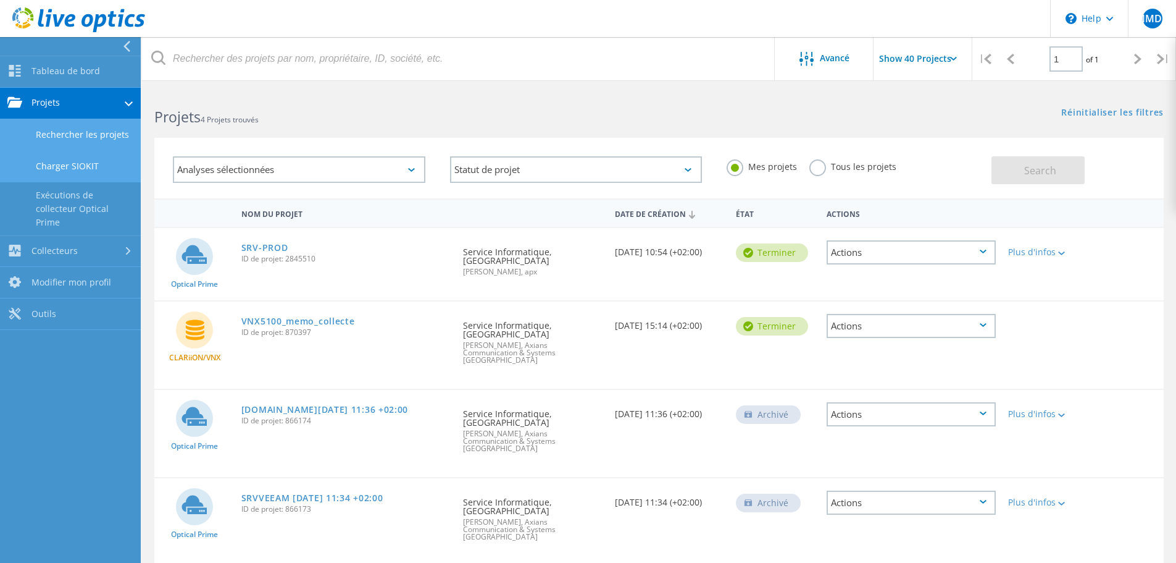
click at [85, 165] on link "Charger SIOKIT" at bounding box center [70, 166] width 141 height 31
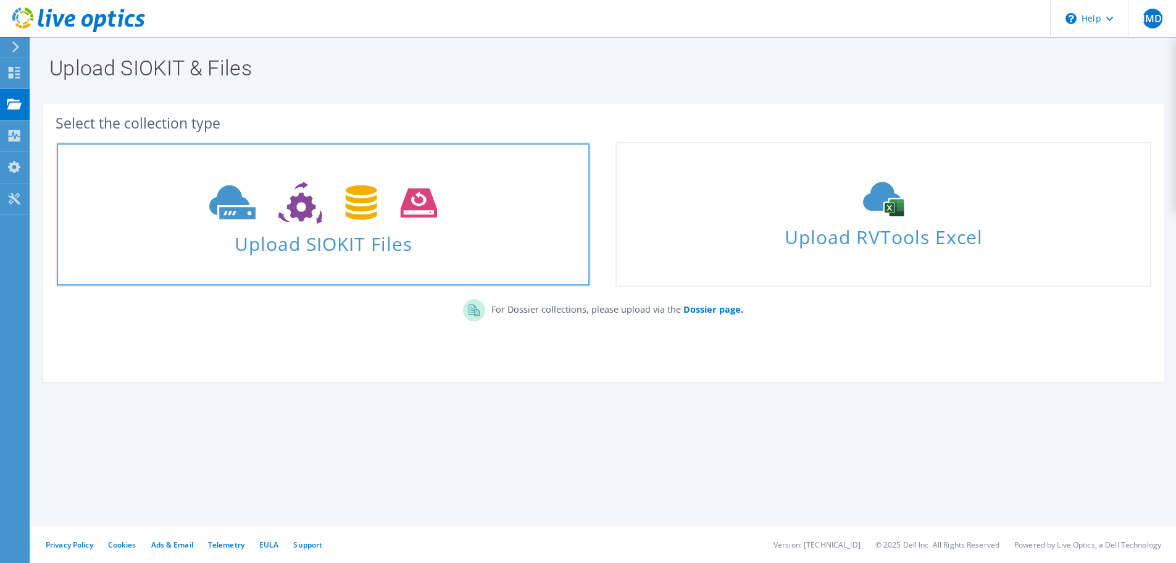
click at [243, 207] on use at bounding box center [323, 203] width 228 height 43
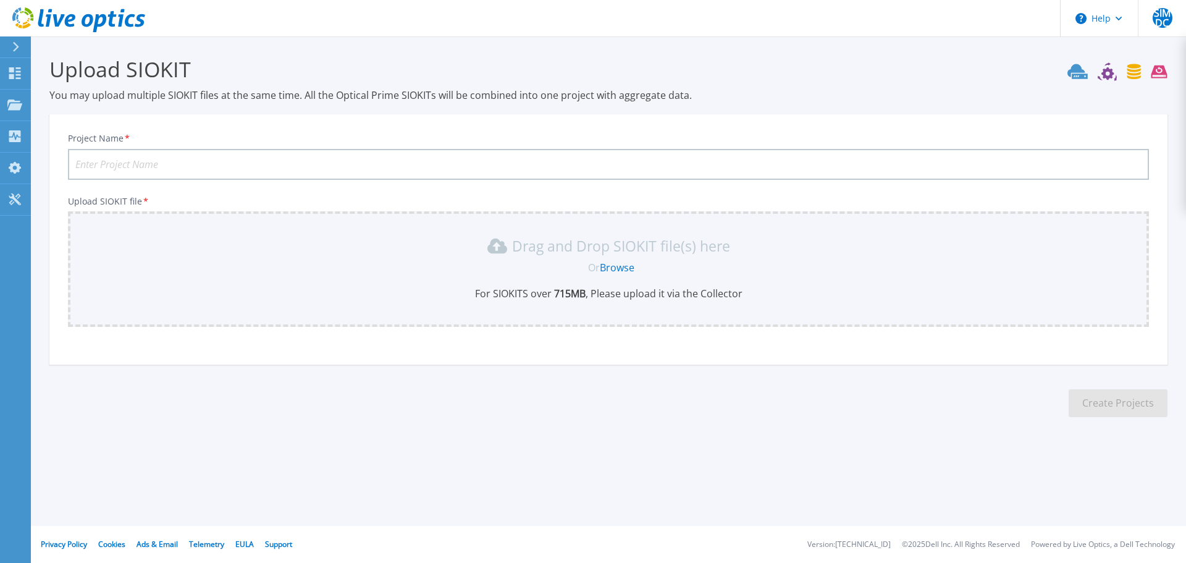
click at [171, 163] on input "Project Name *" at bounding box center [608, 164] width 1081 height 31
type input "SRVINTRANET2020"
click at [217, 236] on div "Drag and Drop SIOKIT file(s) here Or Browse For SIOKITS over 715 MB , Please up…" at bounding box center [608, 268] width 1081 height 115
click at [613, 265] on link "Browse" at bounding box center [617, 268] width 35 height 14
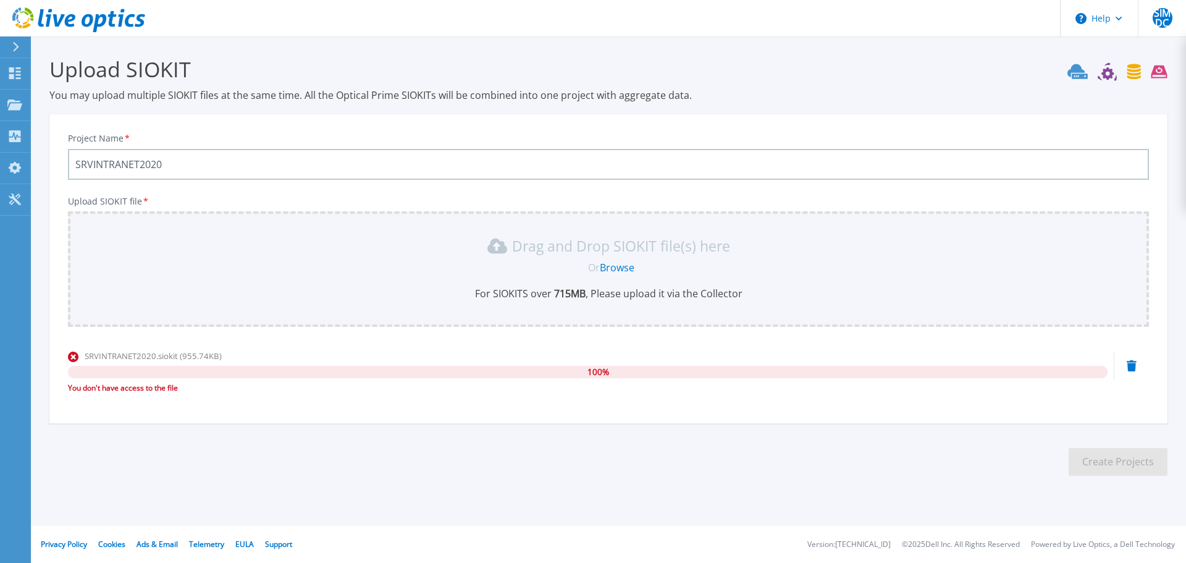
click at [1132, 364] on icon at bounding box center [1131, 365] width 10 height 11
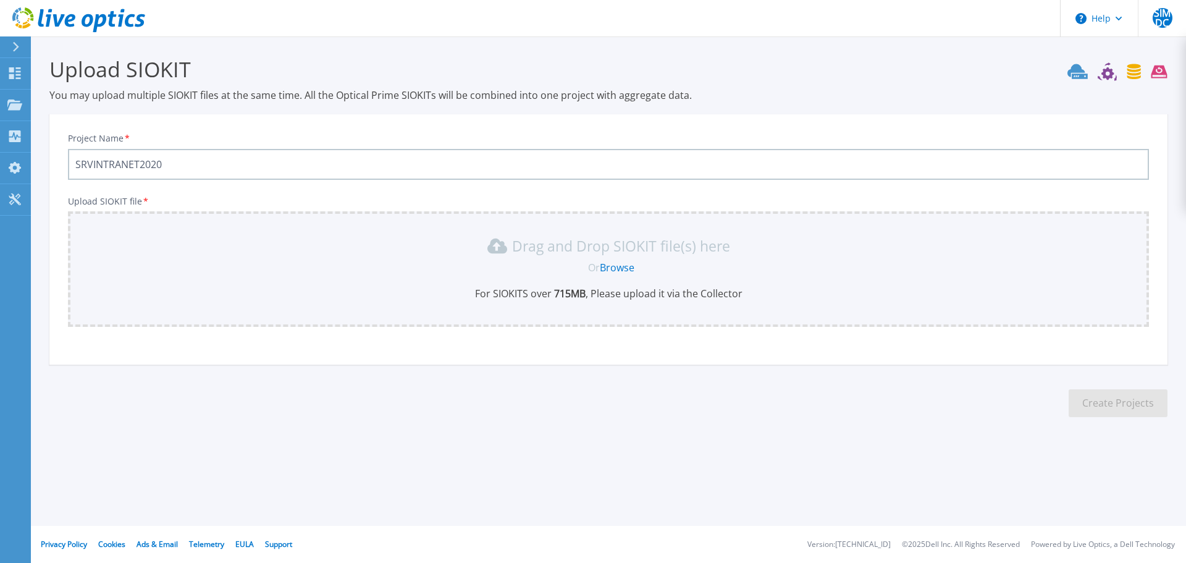
click at [628, 265] on link "Browse" at bounding box center [617, 268] width 35 height 14
